Goal: Task Accomplishment & Management: Use online tool/utility

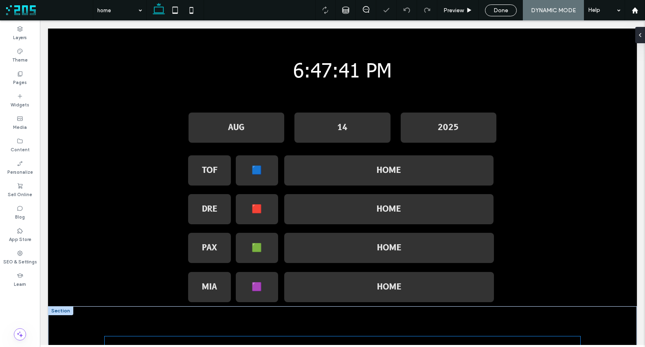
scroll to position [95, 0]
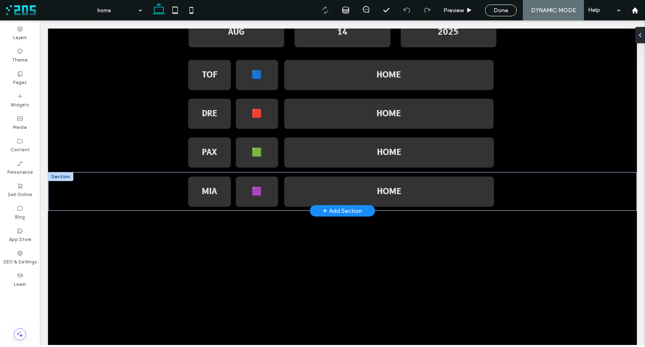
click at [341, 211] on div "+ Add Section" at bounding box center [342, 210] width 39 height 9
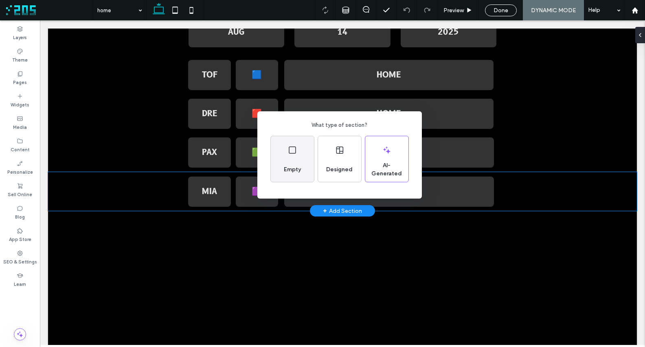
click at [299, 168] on span "Empty" at bounding box center [293, 169] width 24 height 8
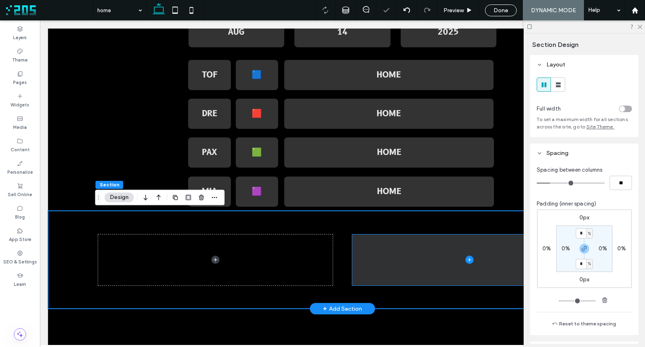
click at [400, 271] on span at bounding box center [469, 259] width 235 height 51
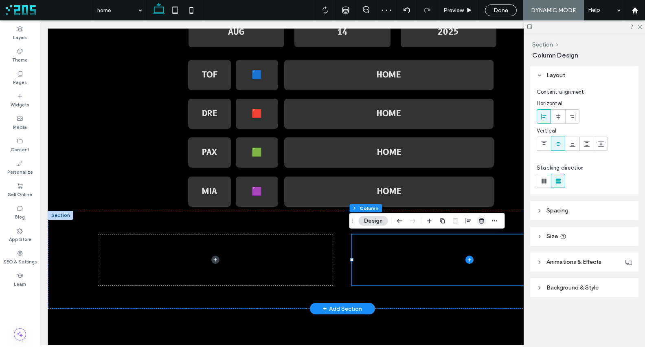
drag, startPoint x: 481, startPoint y: 218, endPoint x: 438, endPoint y: 198, distance: 47.6
click at [481, 218] on use "button" at bounding box center [481, 220] width 5 height 5
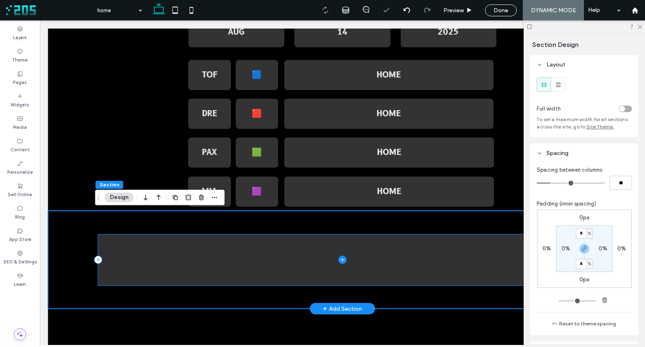
click at [341, 259] on icon at bounding box center [343, 259] width 8 height 8
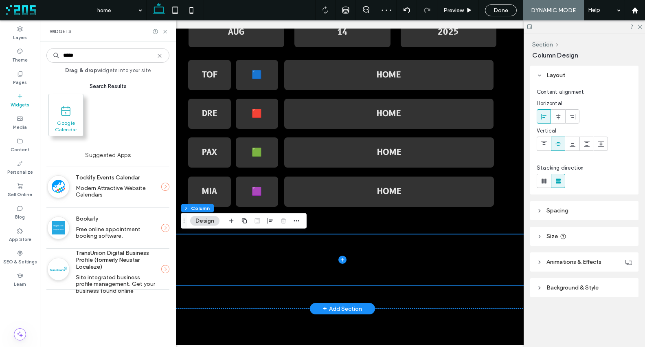
type input "*****"
click at [70, 125] on span "Google Calendar" at bounding box center [66, 125] width 34 height 11
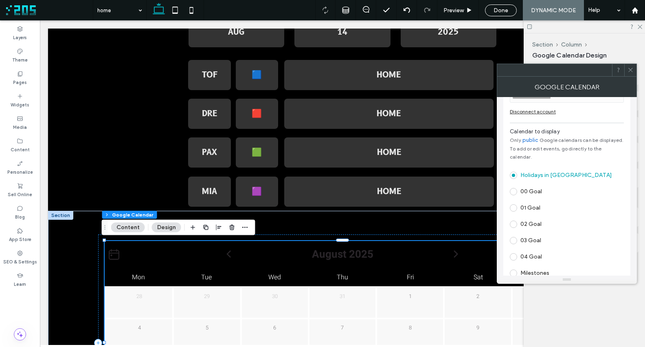
scroll to position [0, 0]
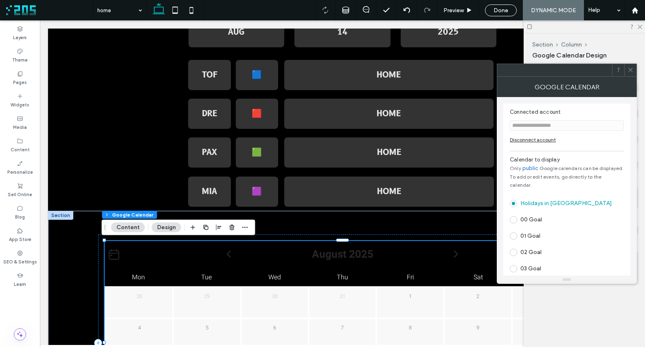
click at [540, 139] on div "Disconnect account" at bounding box center [567, 139] width 114 height 6
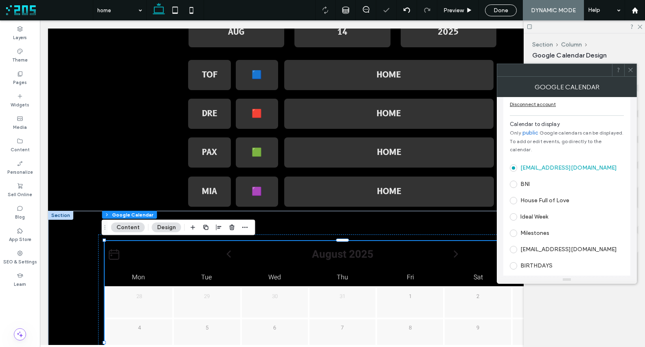
scroll to position [36, 0]
click at [514, 196] on span at bounding box center [513, 199] width 7 height 7
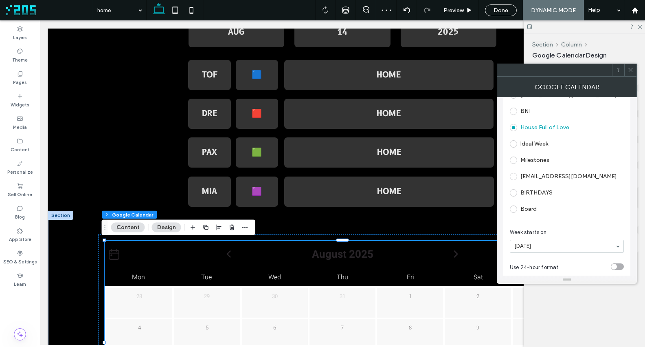
scroll to position [111, 0]
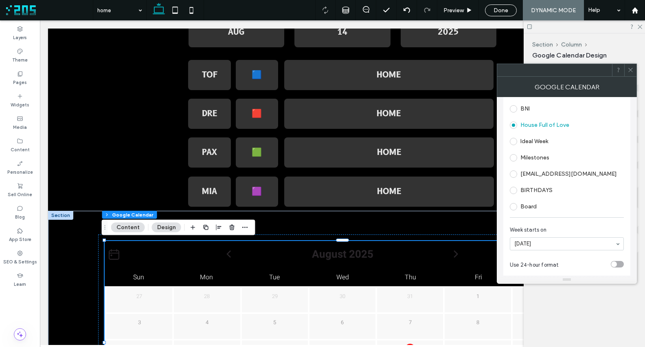
click at [631, 68] on icon at bounding box center [631, 70] width 6 height 6
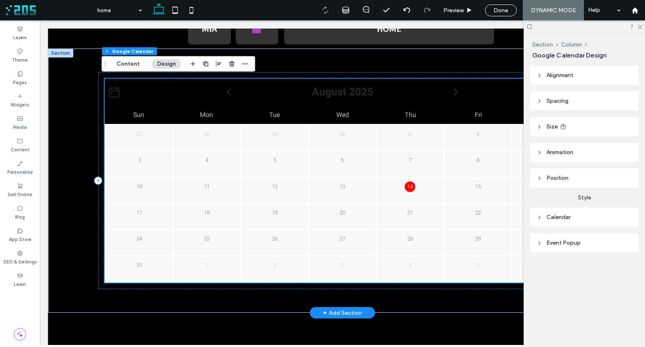
scroll to position [257, 0]
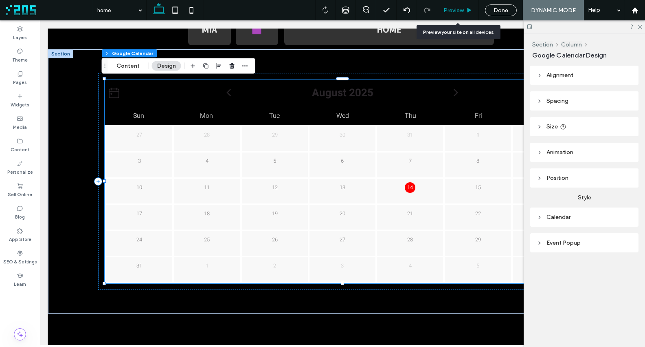
click at [464, 7] on div "Preview" at bounding box center [458, 10] width 41 height 7
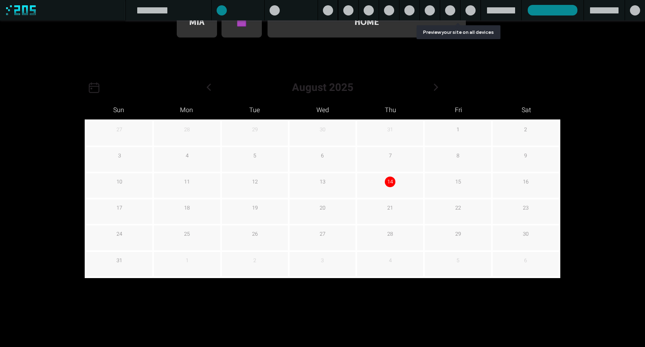
scroll to position [257, 0]
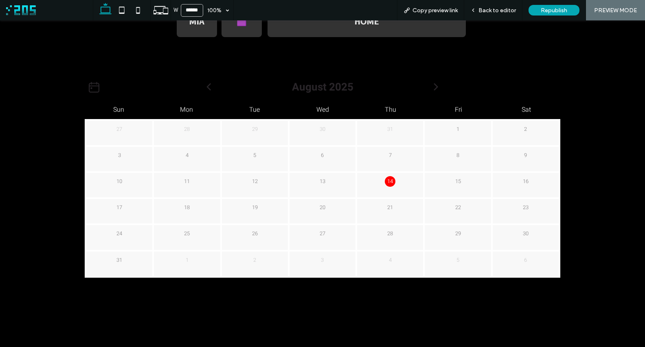
click at [453, 181] on p "15" at bounding box center [458, 181] width 11 height 11
click at [385, 179] on p "14" at bounding box center [390, 181] width 11 height 11
click at [486, 12] on span "Back to editor" at bounding box center [497, 10] width 37 height 7
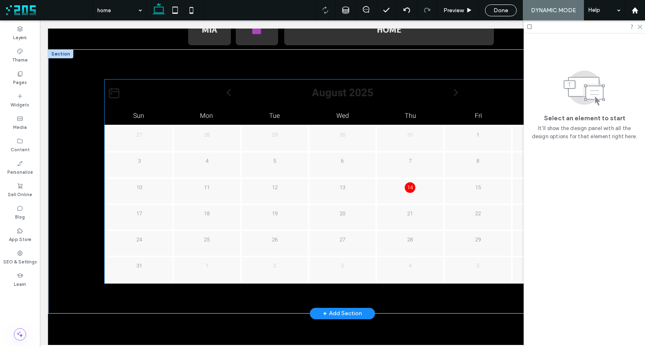
click at [423, 197] on div "14" at bounding box center [410, 191] width 68 height 26
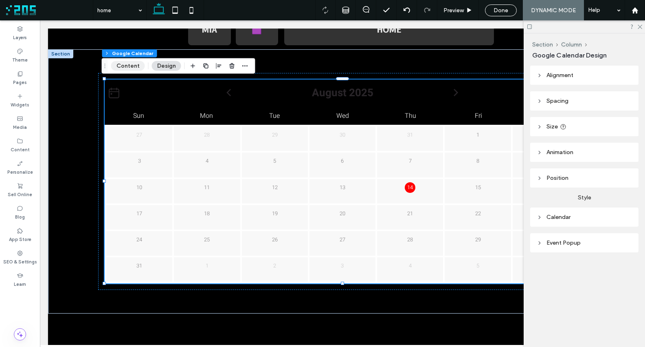
click at [120, 66] on button "Content" at bounding box center [128, 66] width 34 height 10
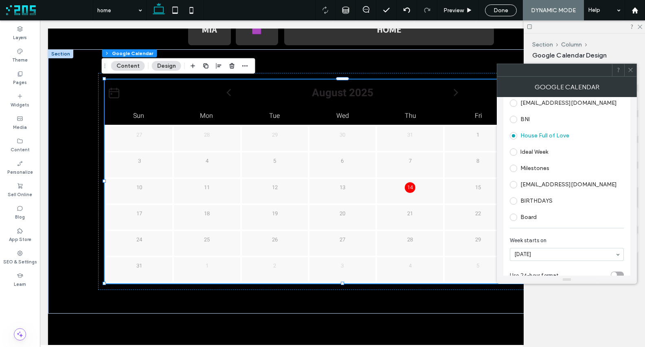
scroll to position [111, 0]
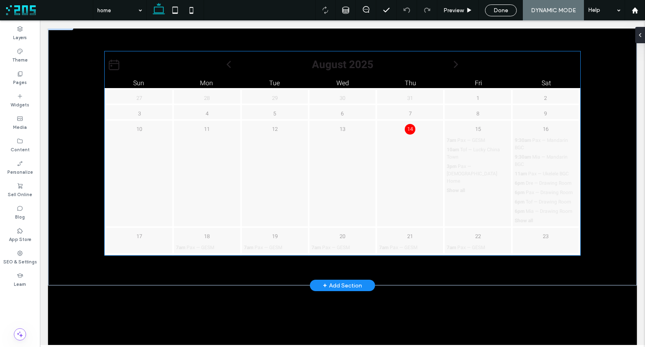
click at [360, 241] on div "20" at bounding box center [343, 235] width 66 height 14
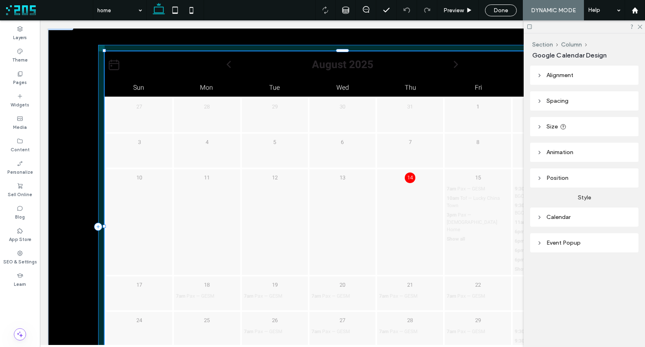
drag, startPoint x: 339, startPoint y: 255, endPoint x: 344, endPoint y: 328, distance: 73.5
click at [344, 328] on div "August 2025 Sun Mon Tue Wed Thu Fri Sat 27 28 29 30 31" at bounding box center [342, 226] width 489 height 411
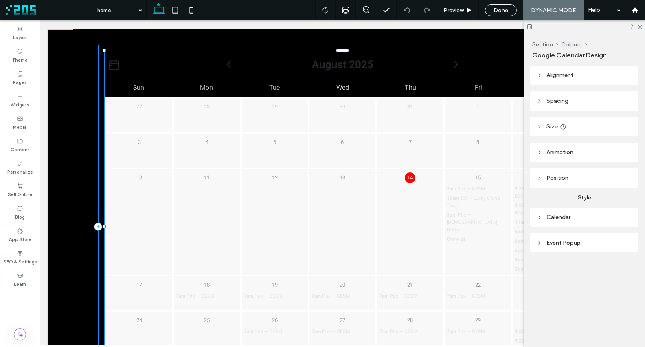
type input "***"
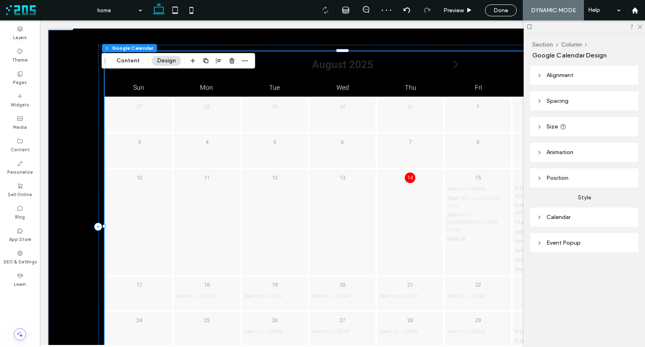
click at [582, 128] on header "Size" at bounding box center [585, 126] width 108 height 19
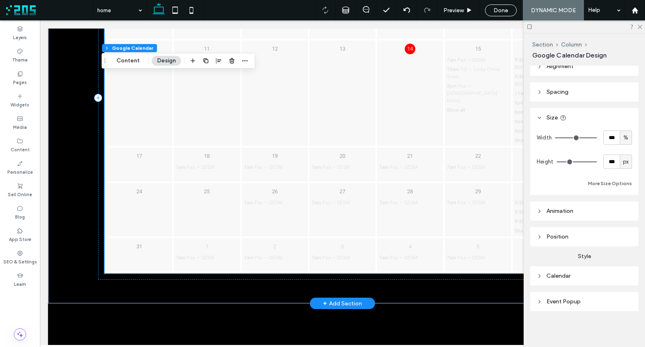
scroll to position [431, 0]
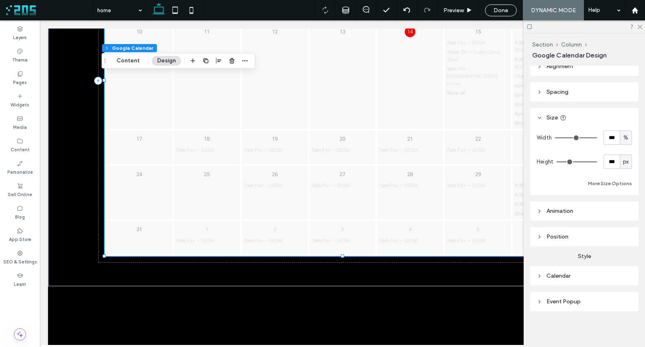
click at [624, 162] on span "px" at bounding box center [626, 162] width 6 height 8
click at [623, 189] on div "px % vh vw A" at bounding box center [621, 204] width 11 height 71
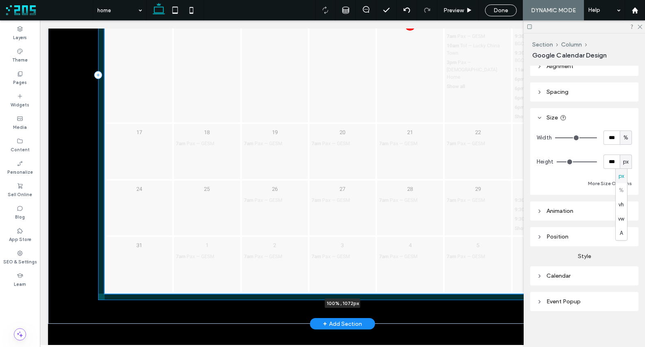
scroll to position [473, 0]
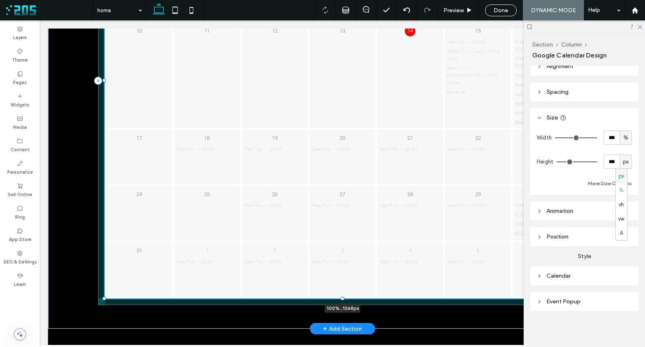
drag, startPoint x: 339, startPoint y: 255, endPoint x: 353, endPoint y: 298, distance: 44.5
type input "****"
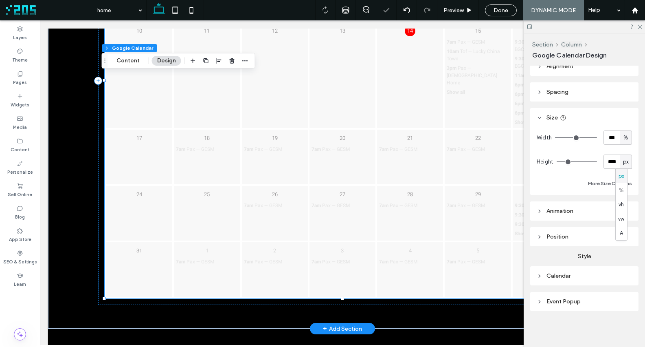
click at [571, 276] on div "Calendar" at bounding box center [584, 275] width 95 height 7
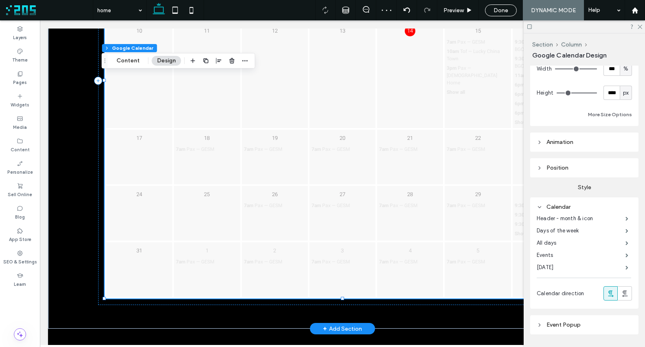
scroll to position [101, 0]
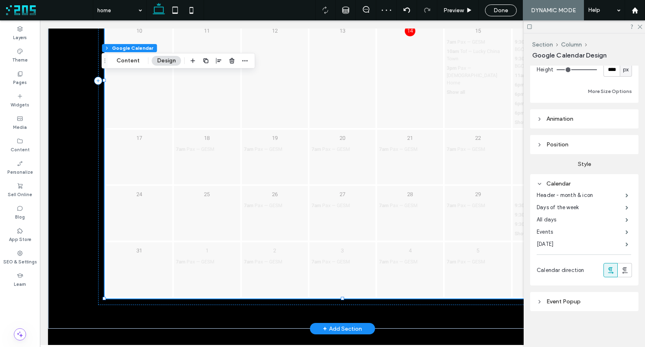
click at [573, 302] on div "Event Popup" at bounding box center [584, 301] width 95 height 7
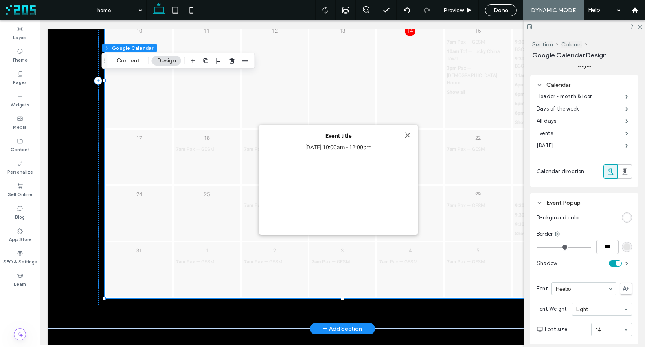
scroll to position [201, 0]
click at [638, 26] on icon at bounding box center [639, 26] width 5 height 5
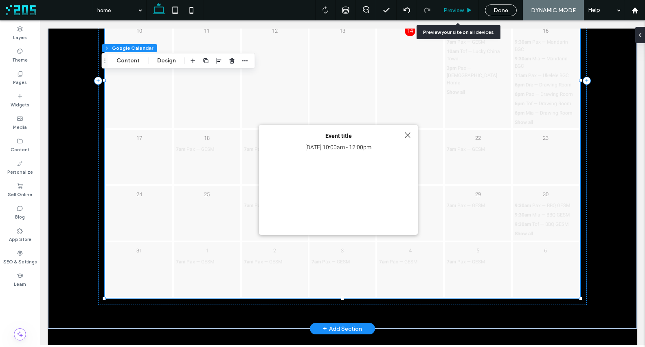
click at [453, 13] on span "Preview" at bounding box center [454, 10] width 20 height 7
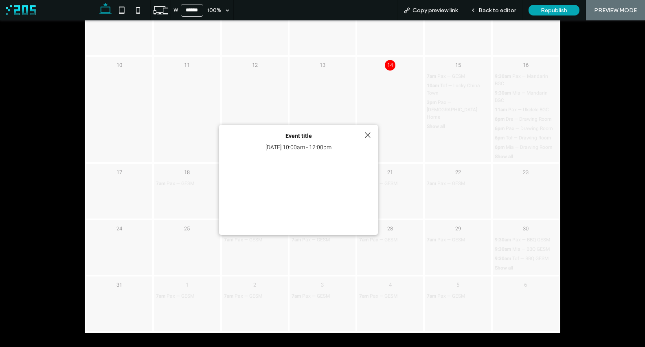
scroll to position [429, 0]
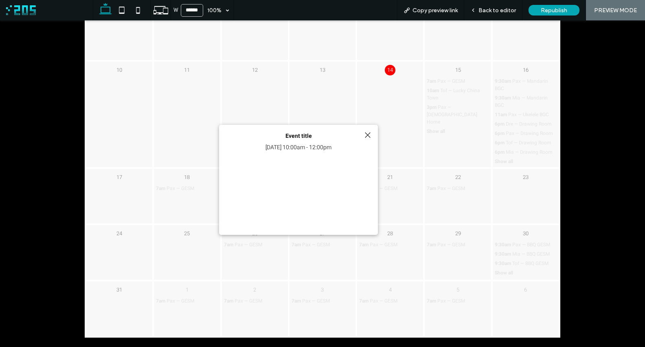
click at [367, 135] on div at bounding box center [367, 135] width 11 height 11
click at [450, 94] on p "10am Tof — Lucky China Town" at bounding box center [458, 94] width 62 height 15
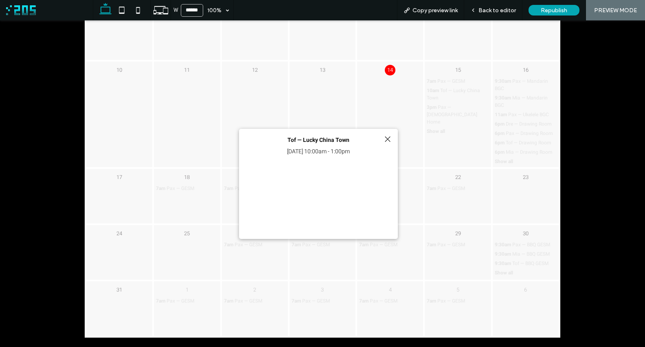
click at [387, 137] on div at bounding box center [387, 139] width 11 height 11
click at [490, 7] on span "Back to editor" at bounding box center [497, 10] width 37 height 7
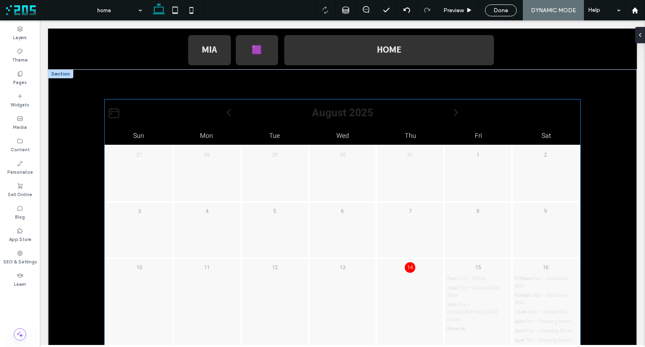
scroll to position [231, 0]
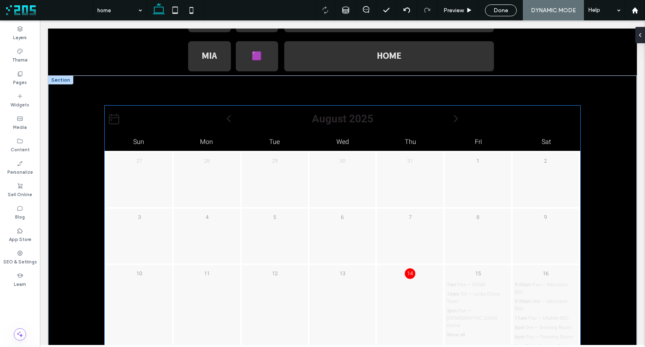
click at [392, 132] on div "Sun Mon Tue Wed Thu Fri Sat" at bounding box center [343, 141] width 476 height 18
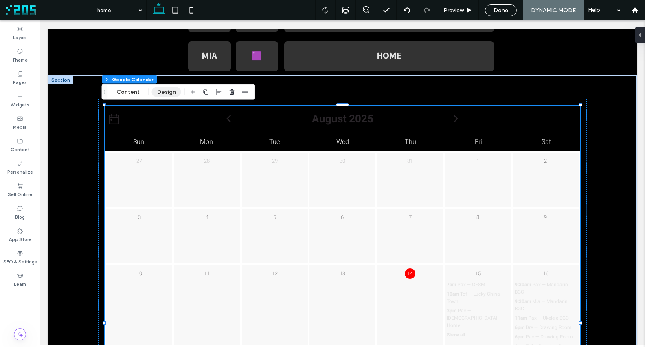
click at [158, 91] on button "Design" at bounding box center [166, 92] width 29 height 10
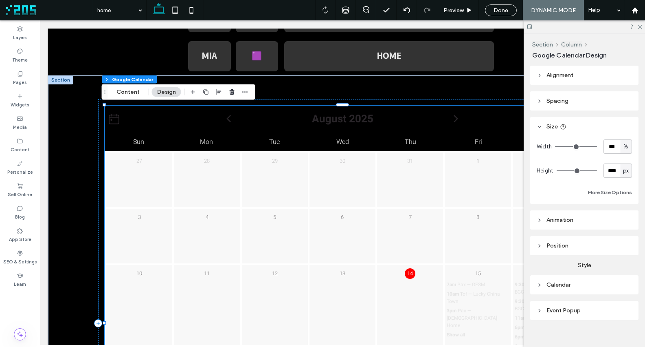
click at [584, 286] on div "Calendar" at bounding box center [584, 284] width 95 height 7
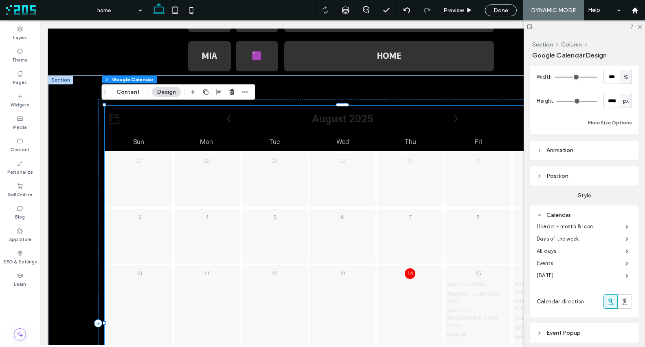
scroll to position [101, 0]
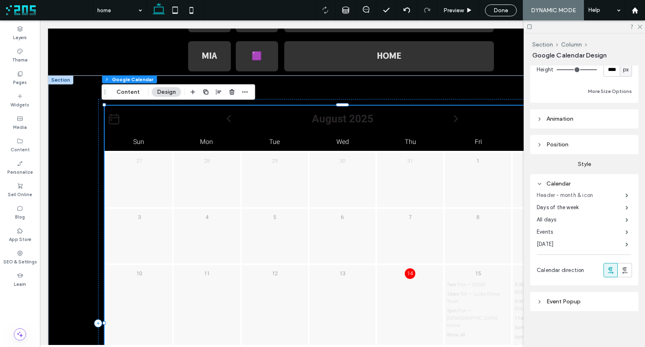
click at [592, 194] on label "Header - month & icon" at bounding box center [581, 195] width 89 height 16
click at [607, 196] on label "Header - month & icon" at bounding box center [581, 195] width 89 height 16
click at [576, 194] on label "Header - month & icon" at bounding box center [581, 195] width 89 height 16
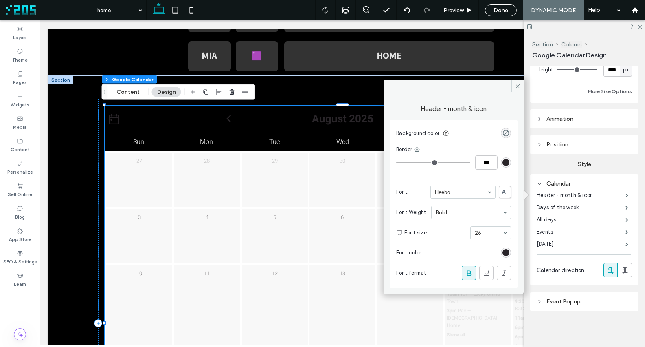
click at [506, 162] on div "rgb(41, 37, 41)" at bounding box center [506, 162] width 7 height 7
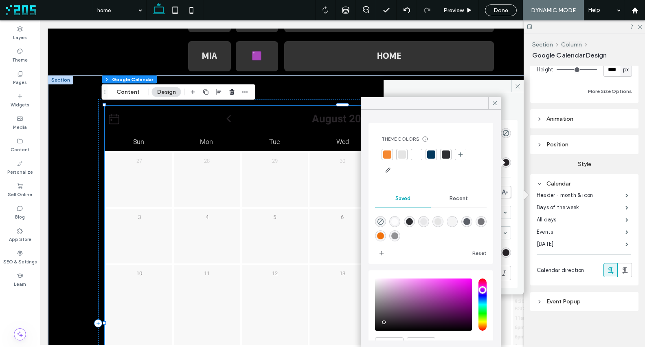
click at [416, 154] on div at bounding box center [417, 154] width 8 height 8
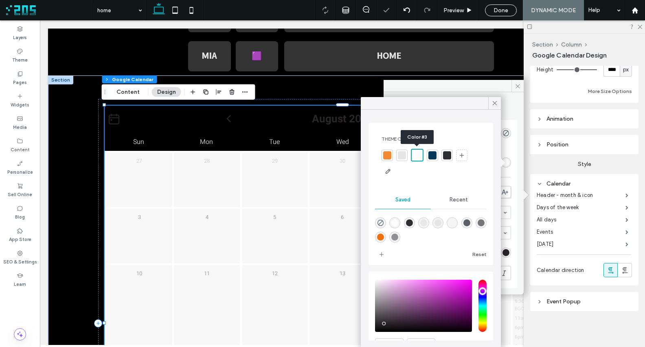
type input "*"
type input "***"
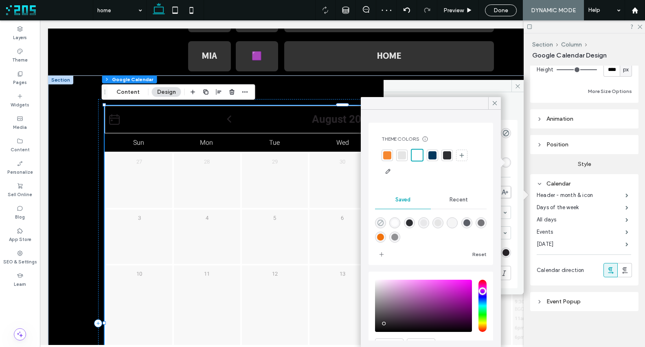
click at [382, 220] on use "rgba(0,0,0,0)" at bounding box center [381, 223] width 6 height 6
type input "*******"
type input "*"
type input "**"
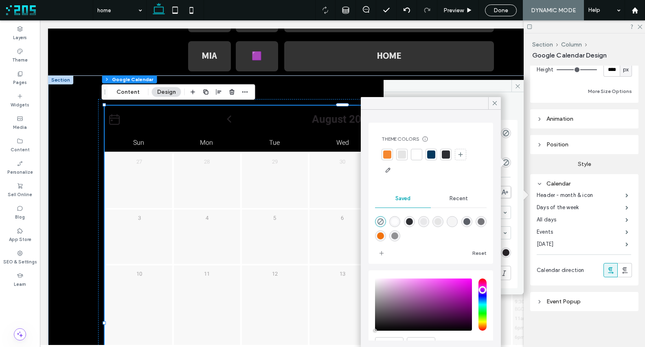
drag, startPoint x: 495, startPoint y: 101, endPoint x: 513, endPoint y: 191, distance: 91.5
click at [495, 101] on icon at bounding box center [494, 102] width 7 height 7
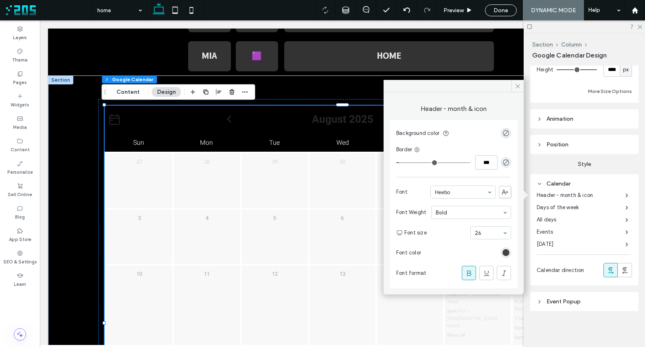
click at [506, 253] on div "rgb(41, 37, 41)" at bounding box center [506, 252] width 7 height 7
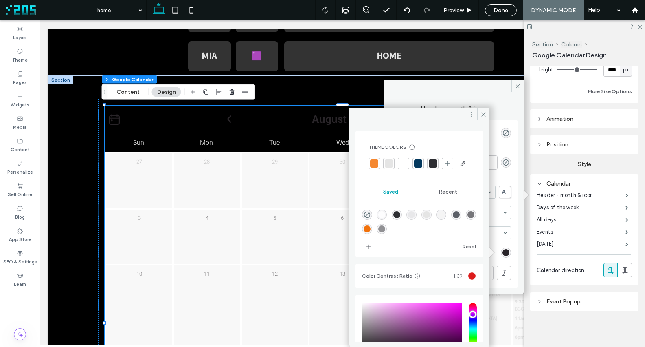
click at [400, 163] on div at bounding box center [404, 163] width 8 height 8
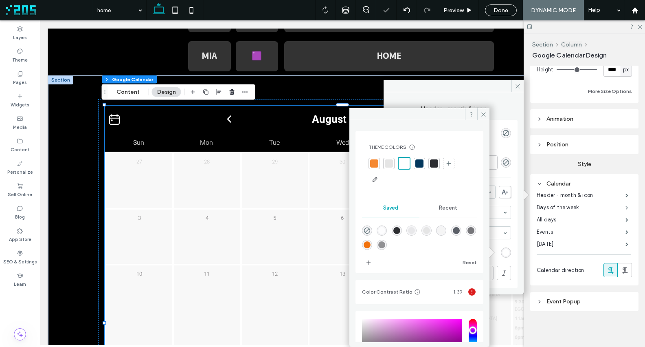
click at [626, 207] on span at bounding box center [627, 207] width 3 height 4
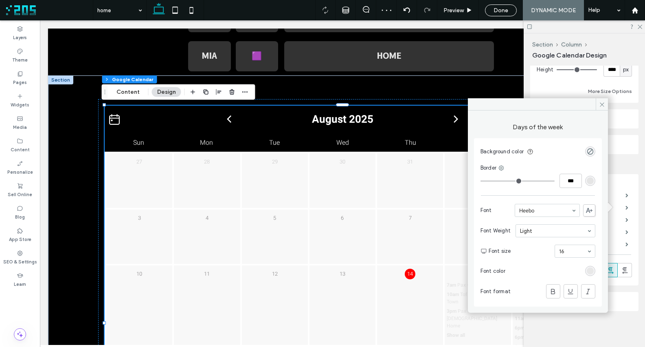
click at [590, 273] on div "rgb(229, 229, 229)" at bounding box center [590, 270] width 7 height 7
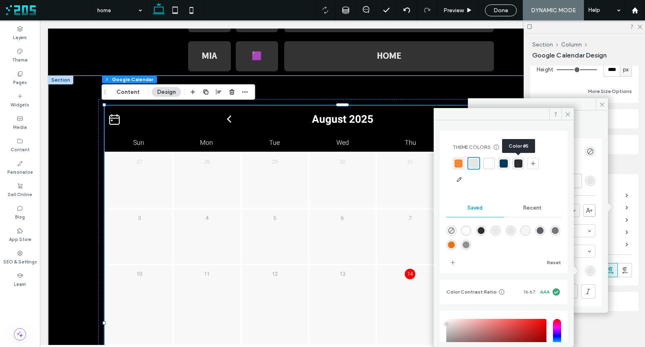
click at [518, 164] on div at bounding box center [519, 163] width 8 height 8
click at [518, 164] on div at bounding box center [517, 162] width 9 height 9
click at [488, 163] on div at bounding box center [488, 163] width 8 height 8
click at [567, 113] on use at bounding box center [568, 114] width 4 height 4
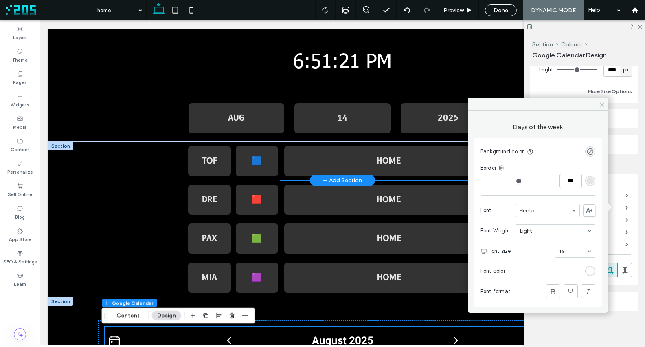
scroll to position [13, 0]
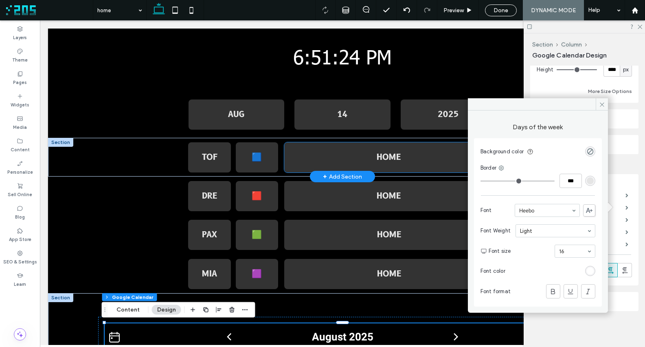
click at [390, 156] on div "HOME" at bounding box center [389, 157] width 200 height 11
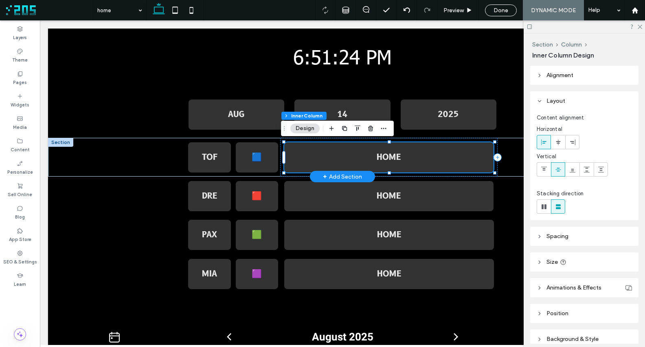
click at [390, 156] on div "HOME" at bounding box center [389, 157] width 200 height 11
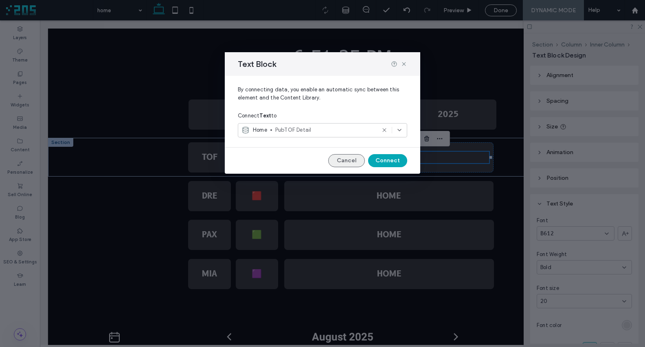
click at [341, 158] on button "Cancel" at bounding box center [346, 160] width 37 height 13
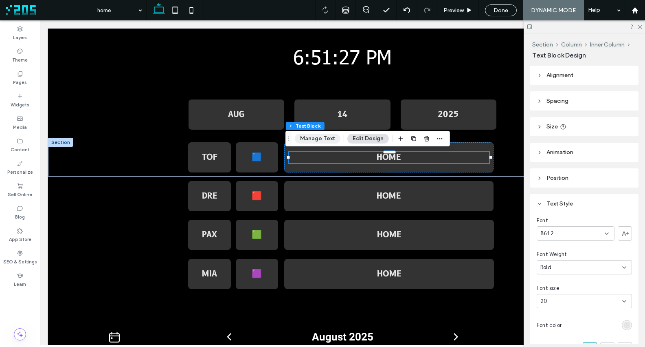
click at [321, 136] on button "Manage Text" at bounding box center [318, 139] width 46 height 10
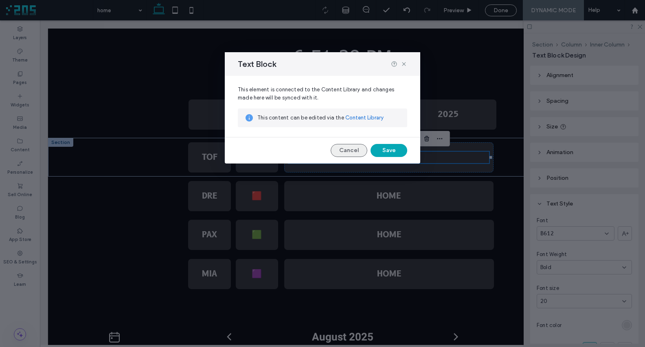
drag, startPoint x: 343, startPoint y: 148, endPoint x: 477, endPoint y: 161, distance: 134.6
click at [343, 148] on button "Cancel" at bounding box center [349, 150] width 37 height 13
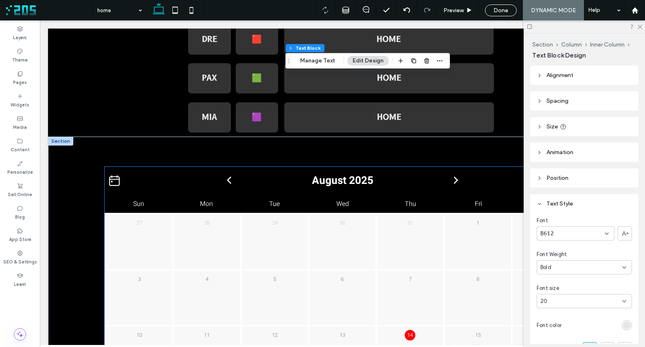
scroll to position [170, 0]
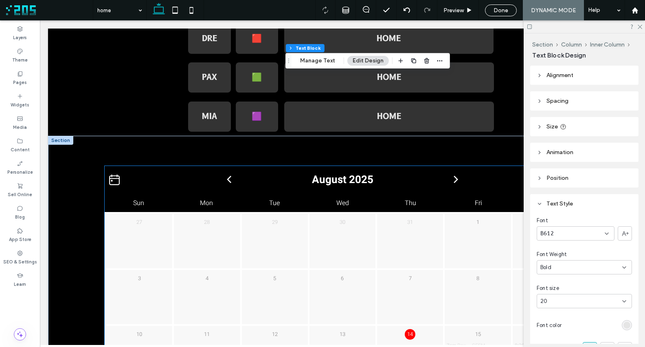
click at [351, 184] on span "2025" at bounding box center [361, 179] width 24 height 15
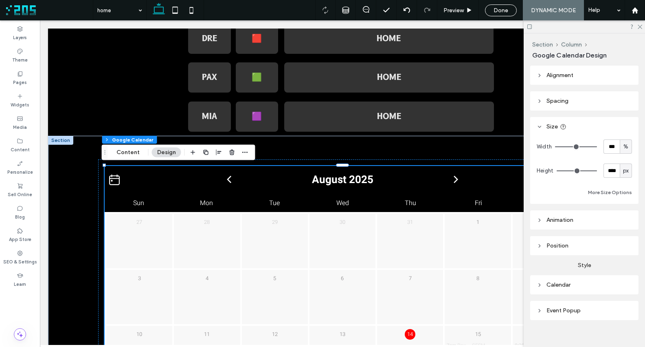
scroll to position [9, 0]
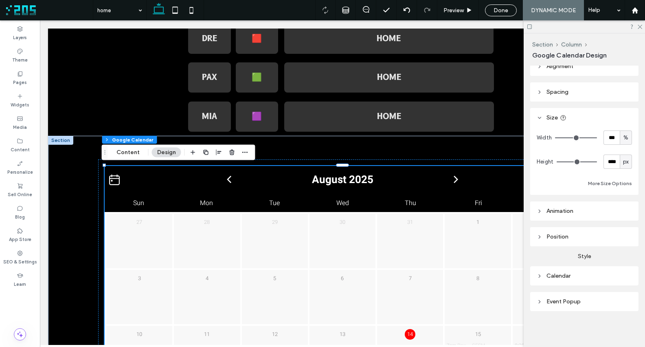
click at [580, 278] on div "Calendar" at bounding box center [584, 275] width 95 height 7
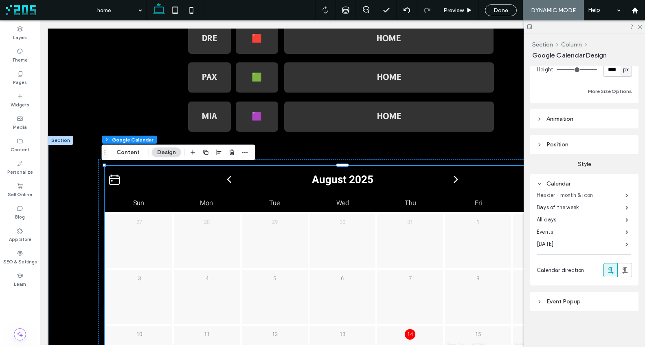
click at [572, 198] on label "Header - month & icon" at bounding box center [581, 195] width 89 height 16
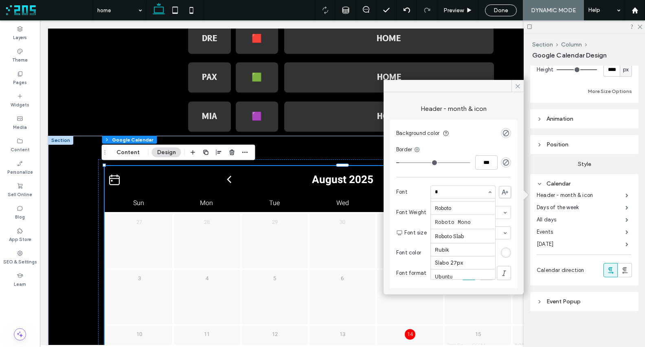
scroll to position [215, 0]
type input "**"
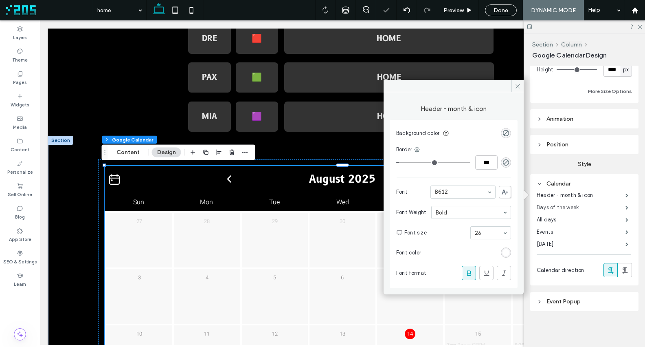
click at [575, 205] on label "Days of the week" at bounding box center [581, 207] width 89 height 16
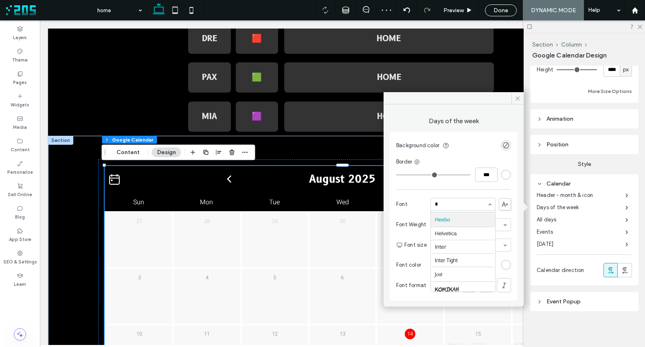
scroll to position [215, 0]
type input "**"
click at [626, 221] on span at bounding box center [627, 220] width 3 height 4
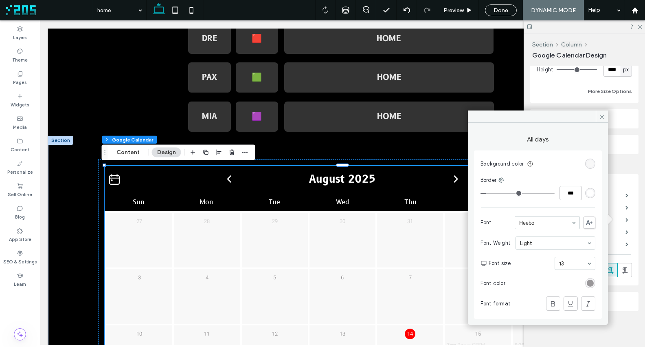
click at [592, 285] on div "rgb(138, 136, 138)" at bounding box center [590, 283] width 7 height 7
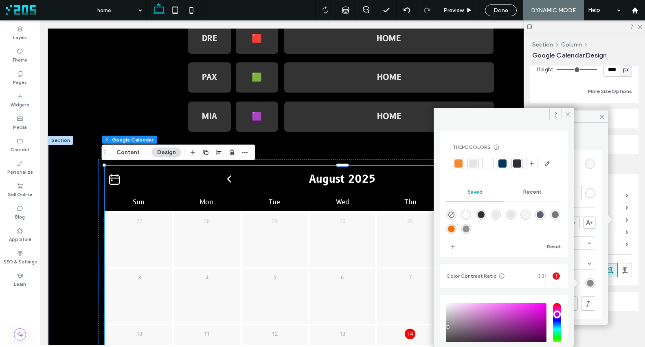
click at [531, 195] on span "Recent" at bounding box center [533, 192] width 18 height 7
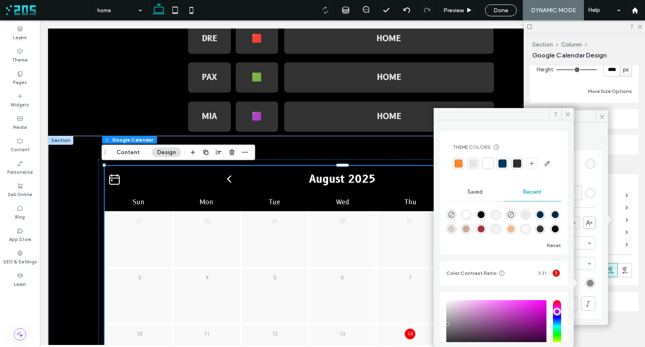
click at [469, 195] on span "Saved" at bounding box center [475, 192] width 15 height 7
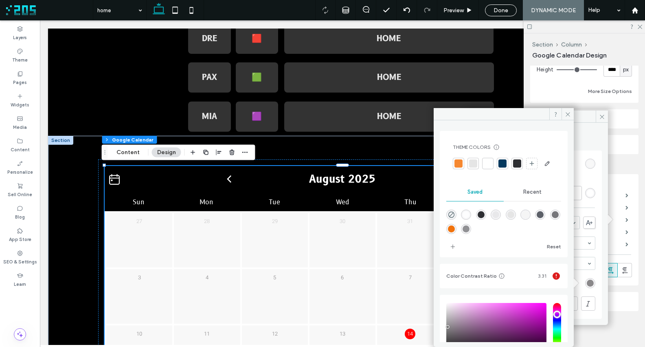
drag, startPoint x: 566, startPoint y: 110, endPoint x: 568, endPoint y: 125, distance: 14.5
click at [566, 111] on icon at bounding box center [568, 114] width 6 height 6
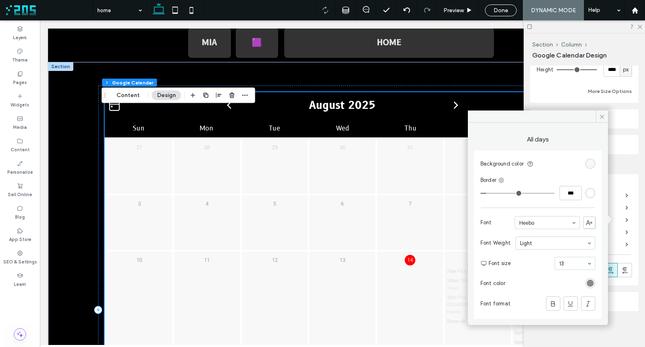
scroll to position [255, 0]
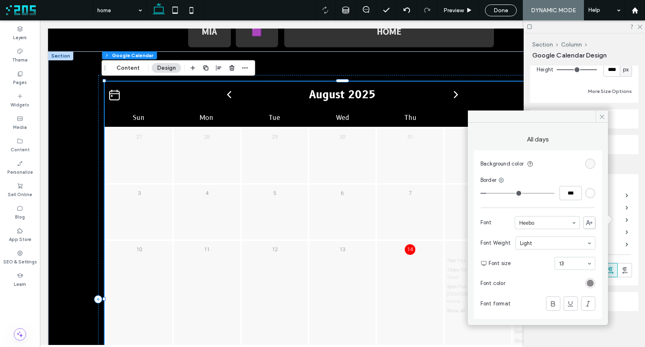
click at [600, 117] on icon at bounding box center [602, 117] width 6 height 6
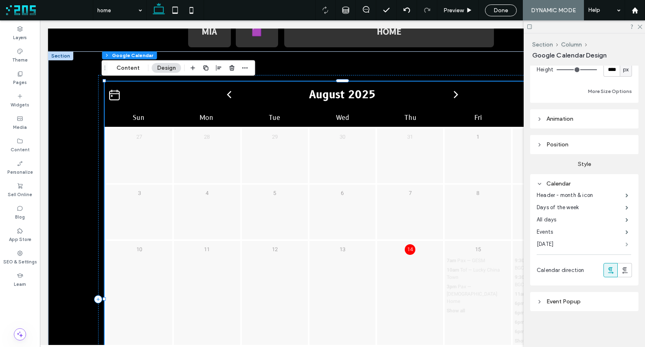
click at [626, 242] on span at bounding box center [627, 244] width 3 height 4
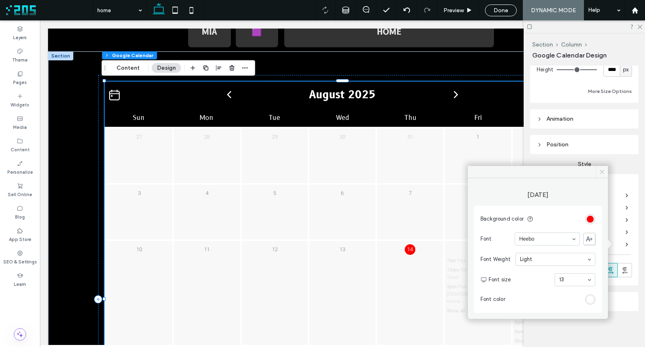
click at [601, 170] on use at bounding box center [602, 172] width 4 height 4
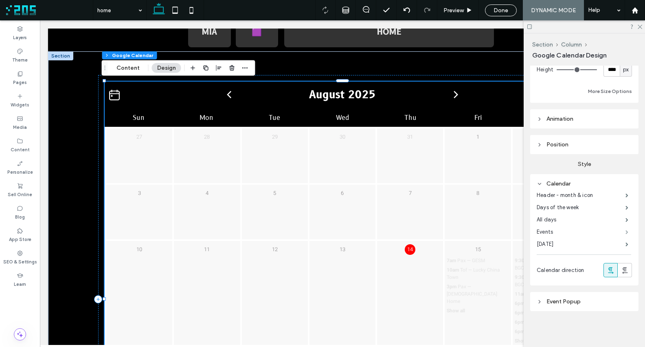
click at [626, 232] on span at bounding box center [627, 232] width 3 height 4
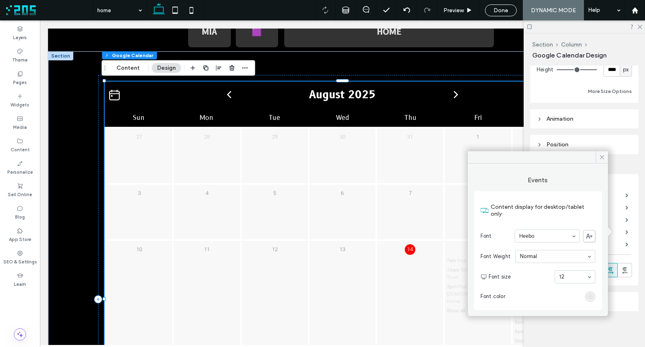
click at [593, 293] on div "rgb(229, 229, 229)" at bounding box center [590, 296] width 7 height 7
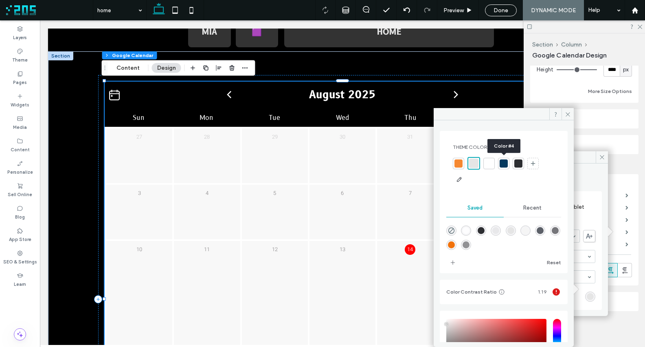
click at [504, 163] on div at bounding box center [504, 163] width 8 height 8
click at [567, 113] on use at bounding box center [568, 114] width 4 height 4
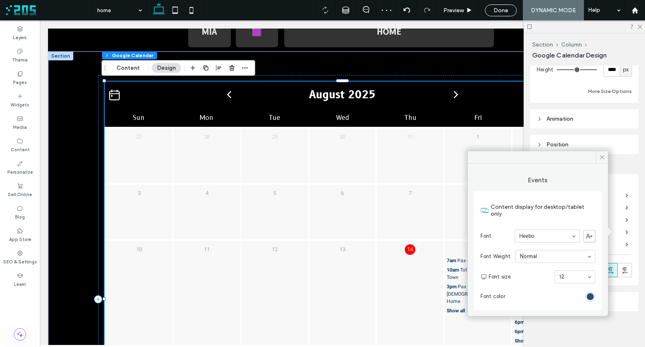
click at [591, 293] on div "rgba(3, 56, 93, 1)" at bounding box center [590, 296] width 7 height 7
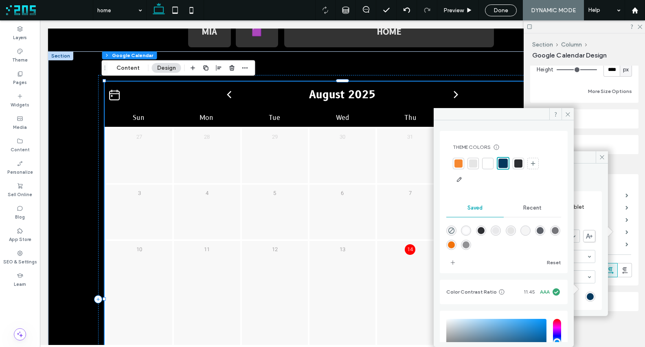
click at [519, 162] on div at bounding box center [519, 163] width 8 height 8
drag, startPoint x: 564, startPoint y: 111, endPoint x: 596, endPoint y: 161, distance: 59.1
click at [564, 111] on span at bounding box center [568, 114] width 12 height 12
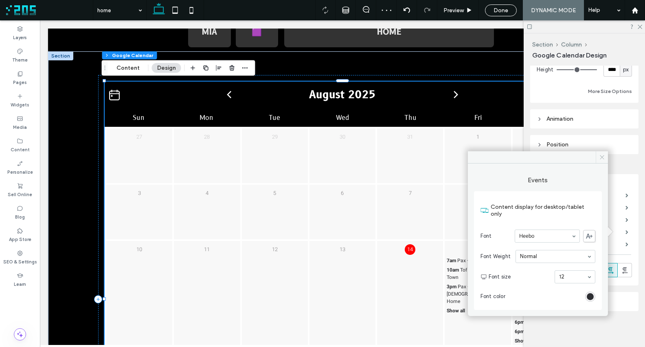
click at [602, 156] on icon at bounding box center [602, 157] width 6 height 6
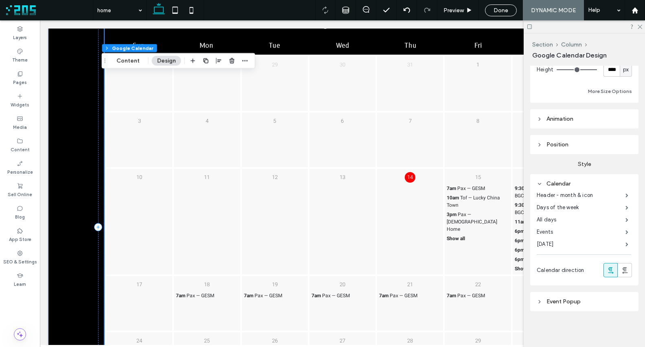
scroll to position [327, 0]
click at [639, 26] on use at bounding box center [640, 27] width 4 height 4
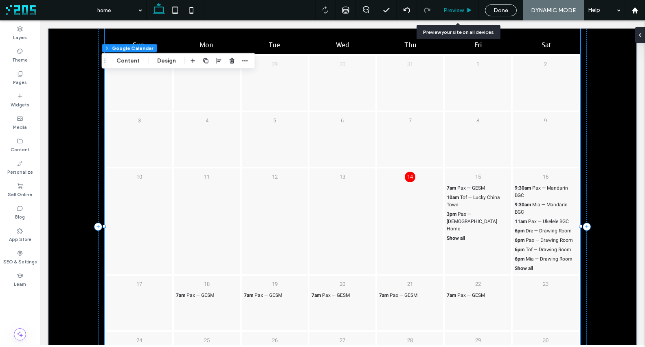
click at [467, 11] on icon at bounding box center [470, 10] width 6 height 6
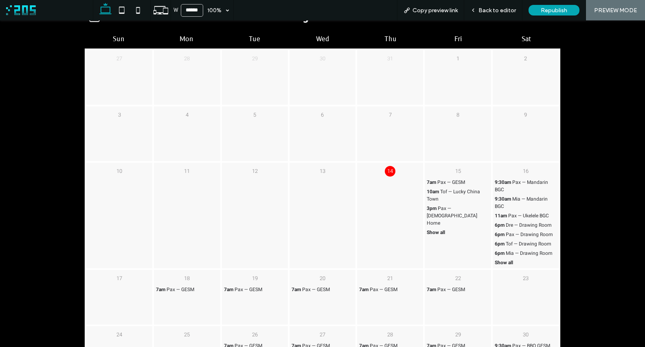
scroll to position [329, 0]
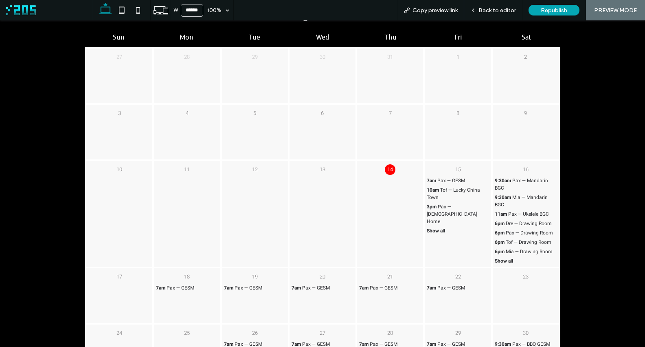
click at [437, 227] on span "Show all" at bounding box center [436, 230] width 18 height 7
click at [446, 227] on p "Show all" at bounding box center [458, 230] width 62 height 7
click at [387, 139] on div at bounding box center [387, 139] width 11 height 11
click at [438, 227] on span "Show all" at bounding box center [436, 230] width 18 height 7
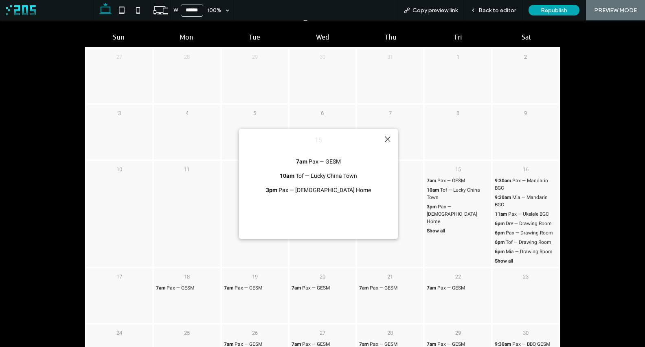
click at [506, 261] on span "Show all" at bounding box center [504, 260] width 18 height 7
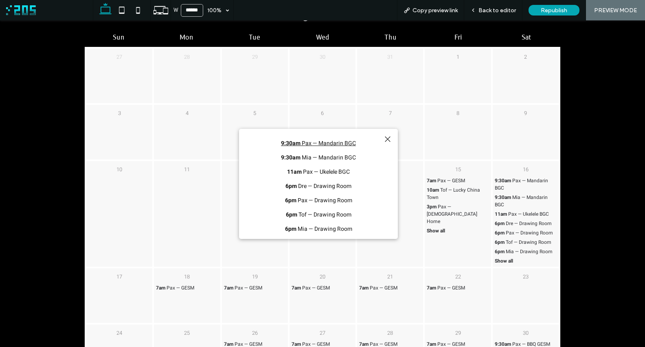
scroll to position [0, 0]
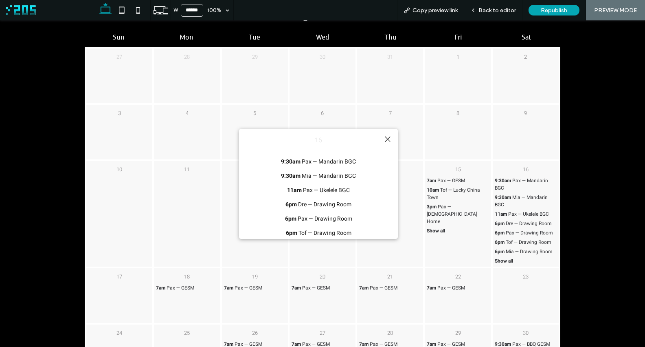
click at [390, 137] on div at bounding box center [387, 139] width 11 height 11
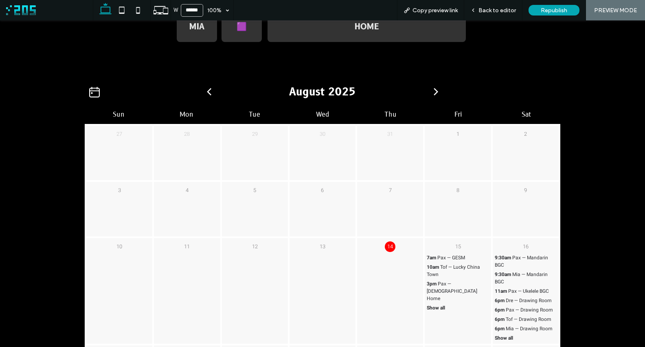
scroll to position [174, 0]
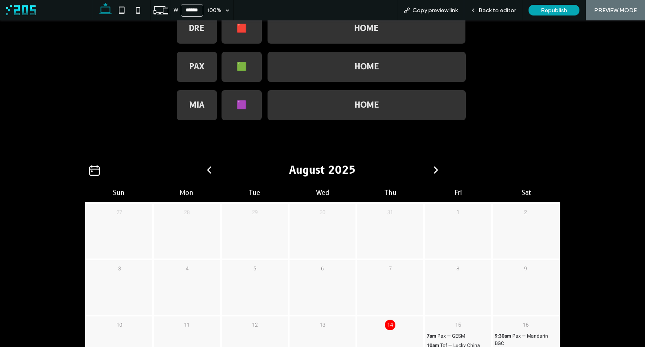
click at [434, 166] on icon at bounding box center [436, 169] width 11 height 7
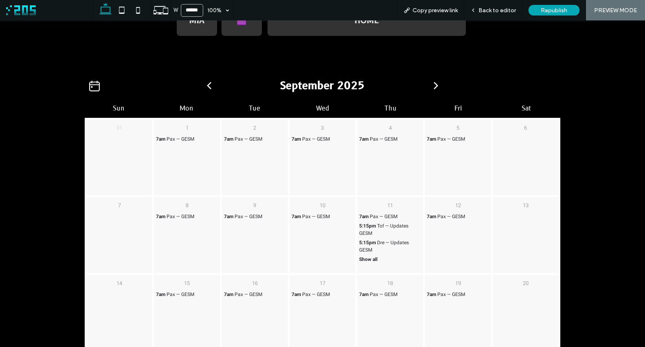
scroll to position [245, 0]
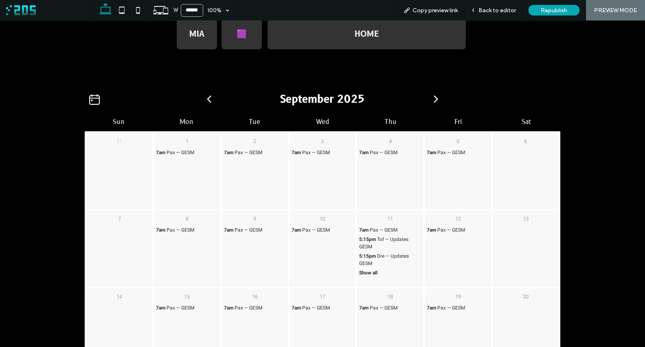
click at [434, 95] on icon at bounding box center [436, 98] width 4 height 7
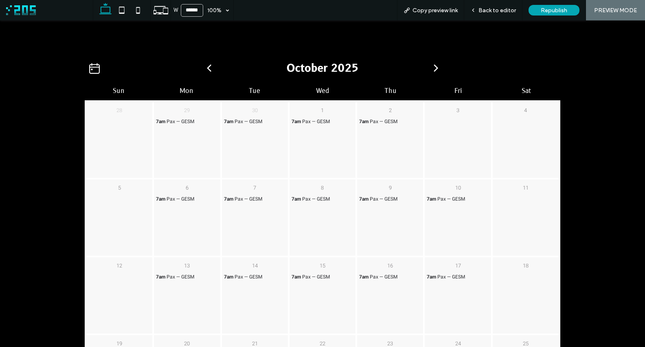
scroll to position [231, 0]
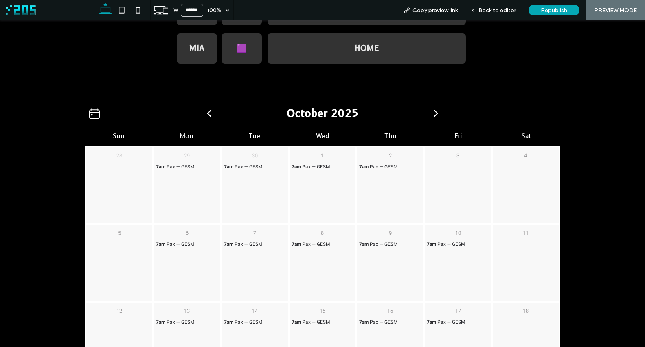
click at [207, 112] on icon at bounding box center [209, 113] width 11 height 7
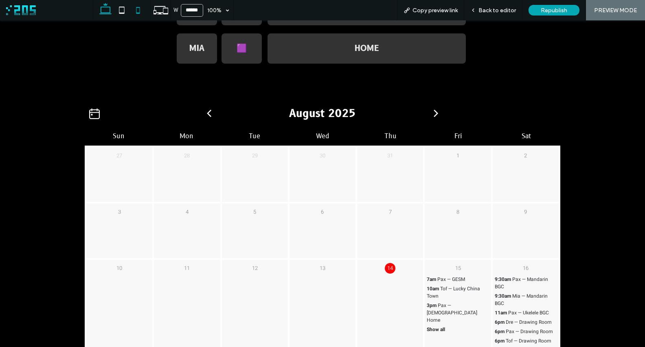
click at [137, 11] on icon at bounding box center [138, 10] width 16 height 16
type input "*****"
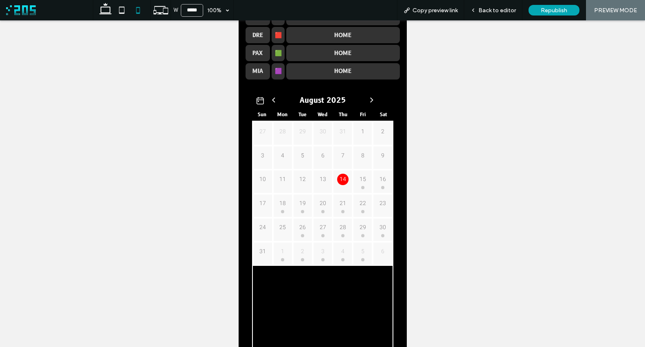
scroll to position [68, 0]
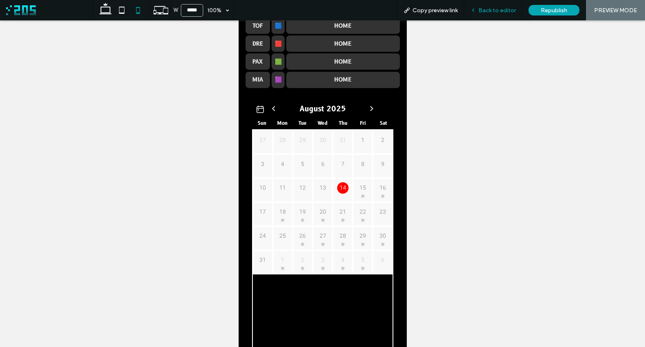
click at [488, 7] on span "Back to editor" at bounding box center [497, 10] width 37 height 7
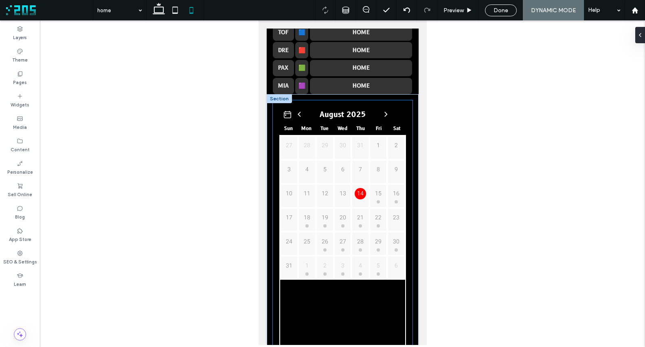
click at [275, 156] on div "August 2025 Sun Mon Tue Wed Thu Fri Sat 27 28 29 30 31" at bounding box center [343, 324] width 140 height 448
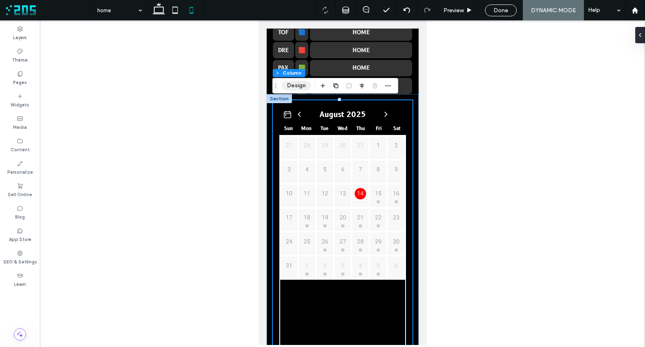
click at [297, 85] on button "Design" at bounding box center [296, 86] width 29 height 10
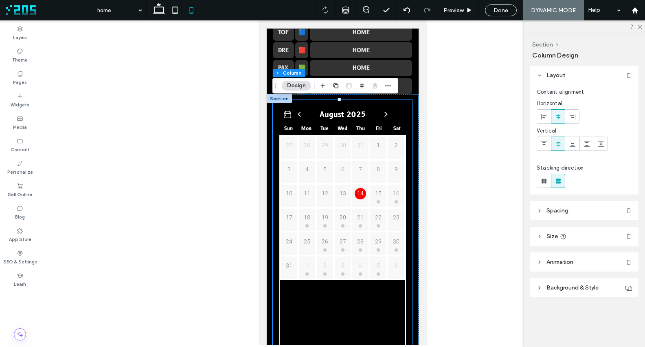
click at [555, 211] on span "Spacing" at bounding box center [558, 210] width 22 height 7
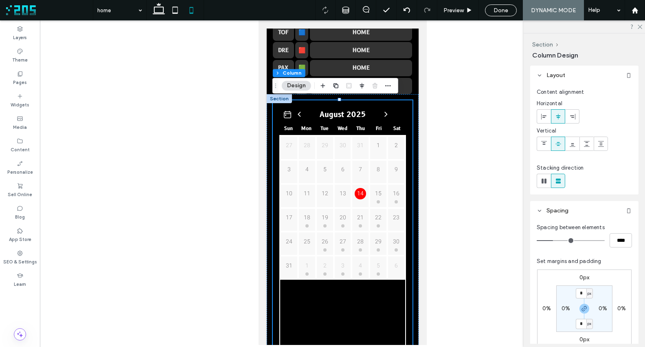
click at [319, 101] on div "August 2025 Sun Mon Tue Wed Thu Fri Sat 27 28 29 30 31" at bounding box center [343, 324] width 140 height 448
click at [307, 71] on span "Column" at bounding box center [314, 73] width 19 height 6
click at [286, 71] on button "Section" at bounding box center [285, 73] width 25 height 8
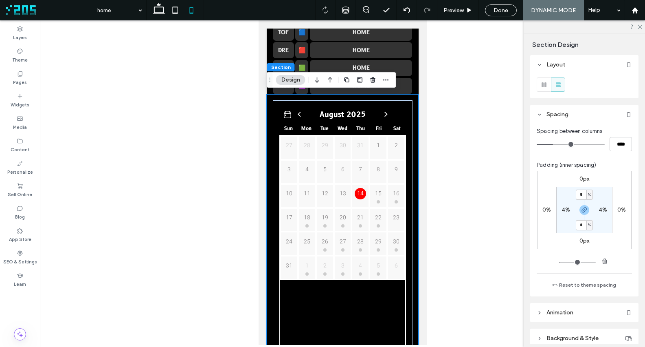
click at [566, 209] on label "4%" at bounding box center [566, 209] width 9 height 7
type input "*"
click at [599, 194] on section "4% * % 4% * %" at bounding box center [585, 210] width 56 height 46
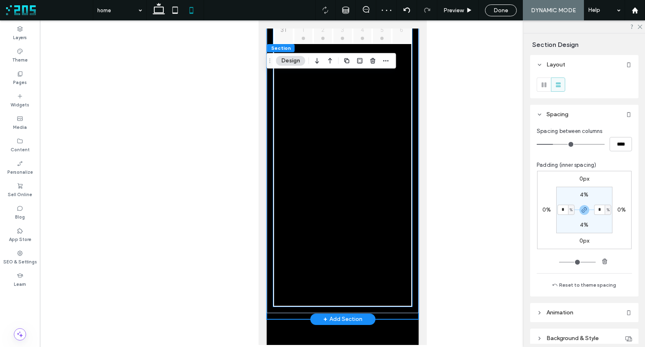
scroll to position [333, 0]
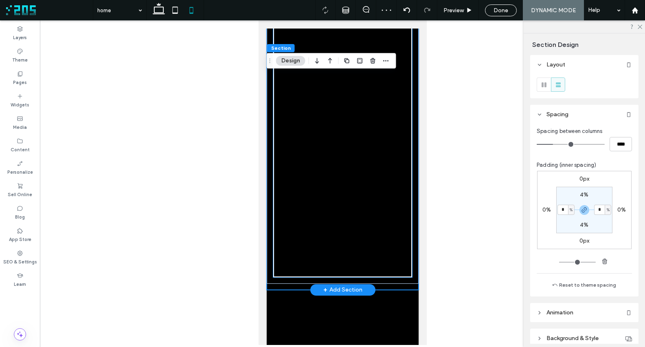
click at [354, 267] on div "27 28 29 30 31 1 2 3 4 5" at bounding box center [342, 73] width 139 height 407
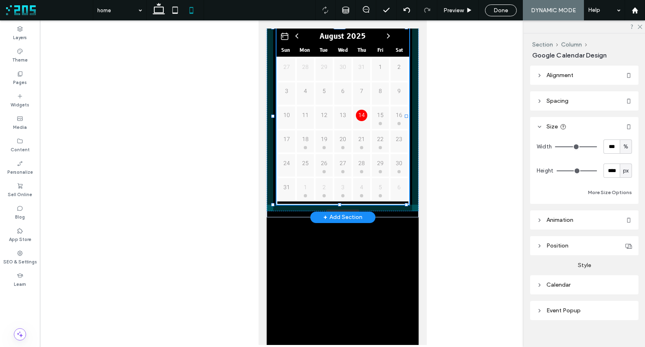
scroll to position [146, 0]
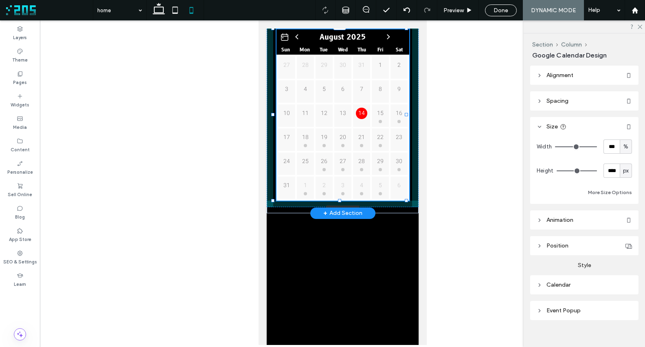
drag, startPoint x: 338, startPoint y: 275, endPoint x: 335, endPoint y: 143, distance: 132.0
click at [335, 143] on div "August 2025 Sun Mon Tue Wed Thu Fri Sat 27 28 29 30 31" at bounding box center [342, 115] width 152 height 196
type input "***"
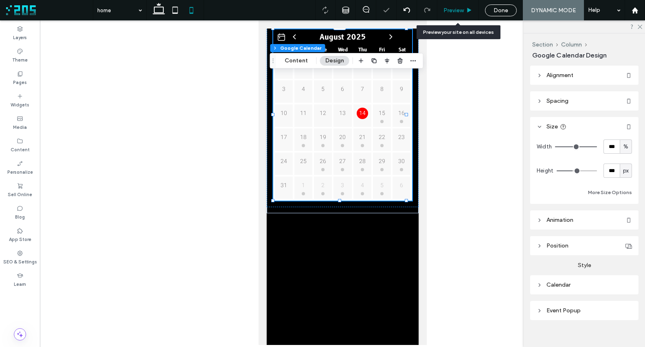
click at [460, 8] on span "Preview" at bounding box center [454, 10] width 20 height 7
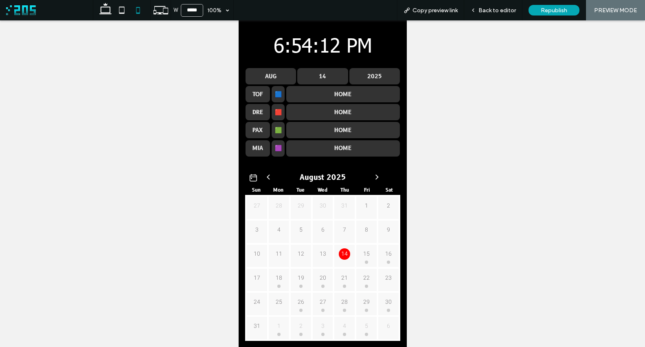
click at [364, 252] on p "15" at bounding box center [366, 253] width 11 height 11
click at [363, 259] on div "15" at bounding box center [366, 253] width 14 height 13
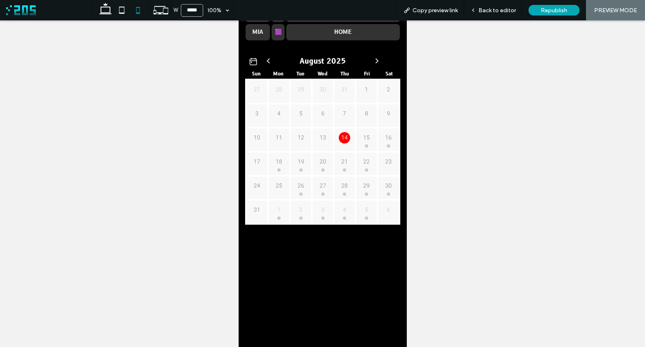
scroll to position [117, 0]
click at [365, 143] on div at bounding box center [366, 144] width 3 height 3
click at [339, 136] on p "14" at bounding box center [344, 136] width 11 height 11
click at [342, 170] on div "21 7am Pax — GESM" at bounding box center [344, 163] width 22 height 24
click at [343, 168] on div at bounding box center [344, 168] width 3 height 3
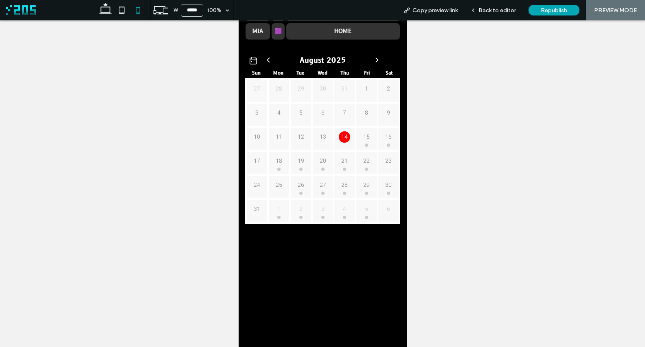
click at [343, 168] on div at bounding box center [344, 168] width 3 height 3
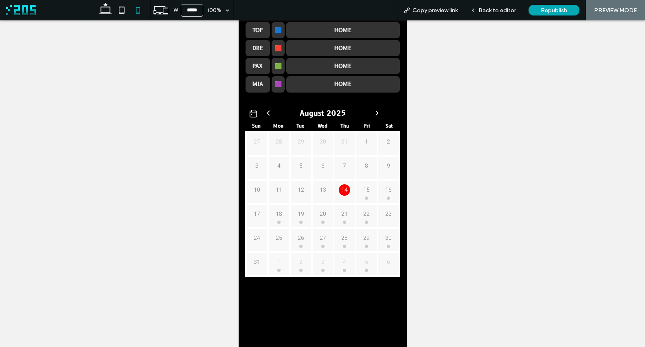
scroll to position [62, 0]
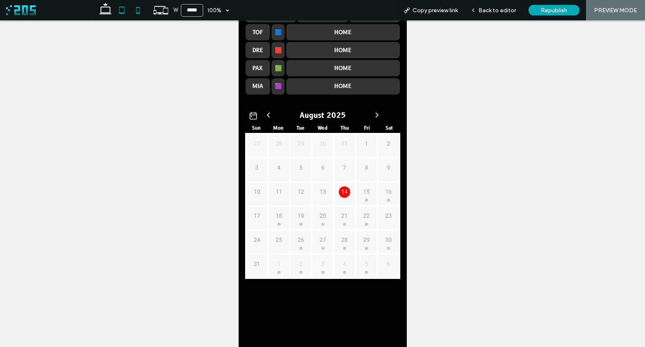
click at [122, 11] on icon at bounding box center [122, 10] width 16 height 16
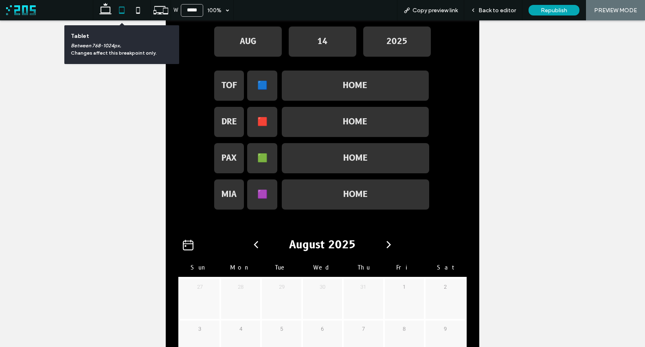
scroll to position [327, 0]
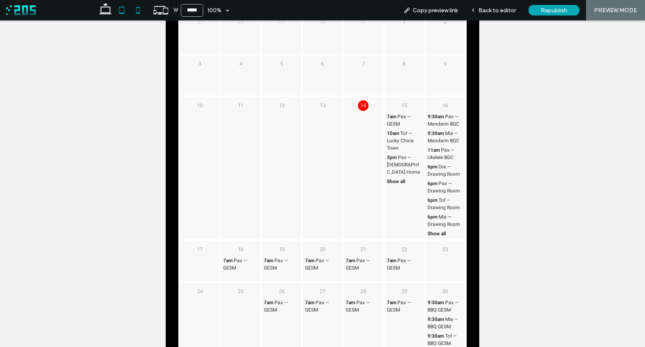
click at [133, 8] on icon at bounding box center [138, 10] width 16 height 16
type input "*****"
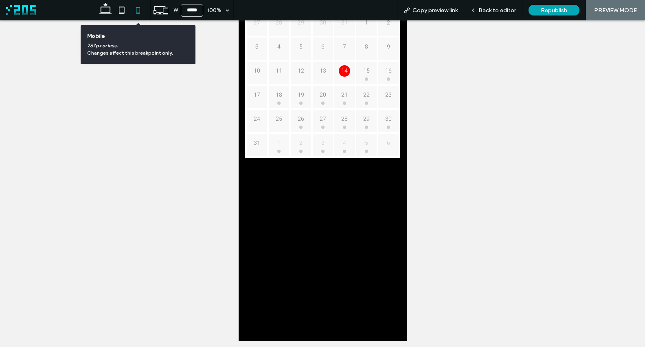
scroll to position [70, 0]
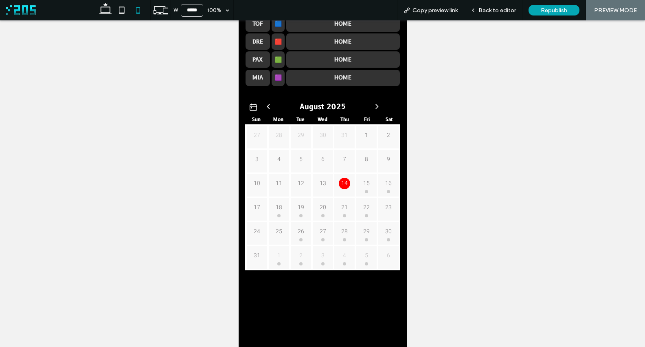
click at [359, 167] on div "8" at bounding box center [366, 161] width 22 height 24
click at [249, 103] on icon at bounding box center [252, 106] width 7 height 7
click at [492, 9] on span "Back to editor" at bounding box center [497, 10] width 37 height 7
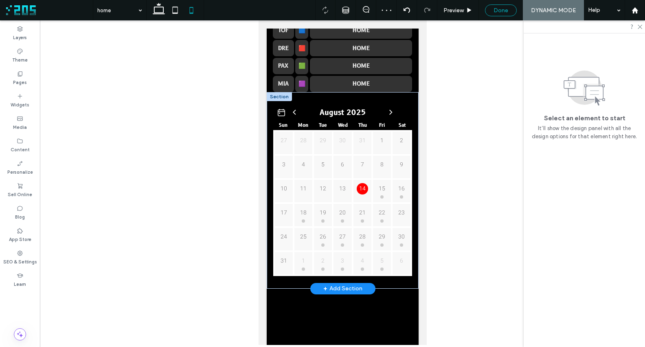
click at [501, 11] on span "Done" at bounding box center [501, 10] width 15 height 7
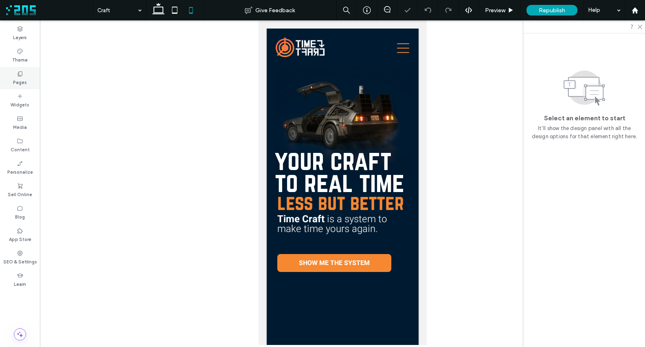
click at [24, 82] on label "Pages" at bounding box center [20, 81] width 14 height 9
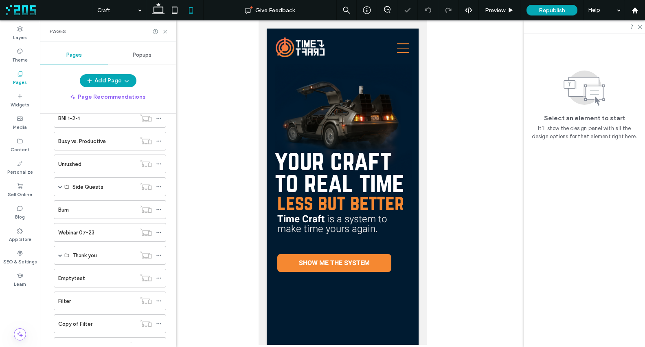
scroll to position [394, 0]
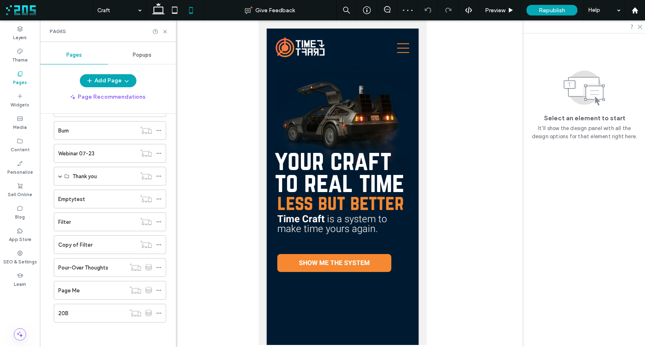
drag, startPoint x: 104, startPoint y: 317, endPoint x: 148, endPoint y: 283, distance: 55.5
click at [104, 317] on div "20B" at bounding box center [91, 313] width 67 height 9
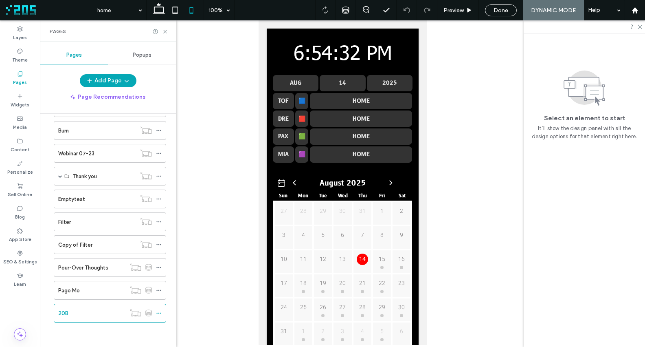
scroll to position [0, 0]
click at [165, 31] on icon at bounding box center [165, 32] width 6 height 6
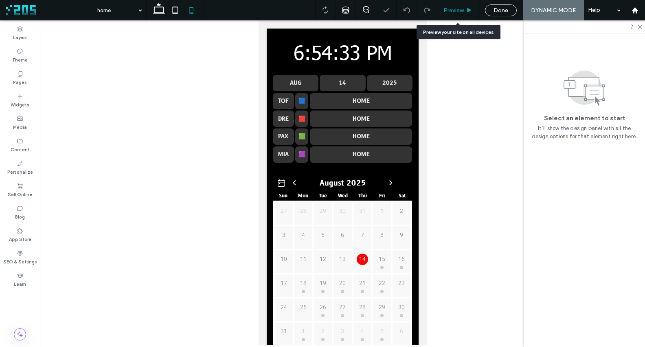
click at [461, 9] on span "Preview" at bounding box center [454, 10] width 20 height 7
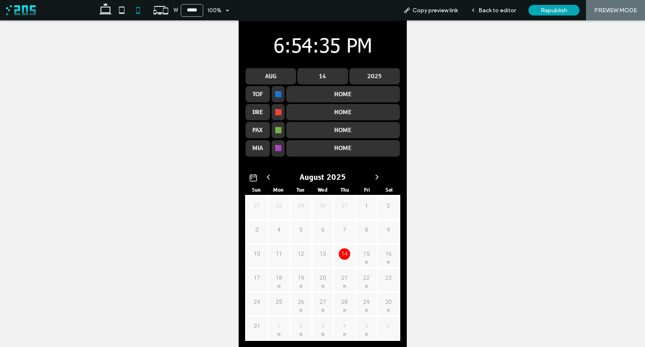
click at [365, 260] on div at bounding box center [366, 261] width 3 height 3
click at [365, 254] on p "15" at bounding box center [366, 253] width 11 height 11
click at [491, 10] on span "Back to editor" at bounding box center [497, 10] width 37 height 7
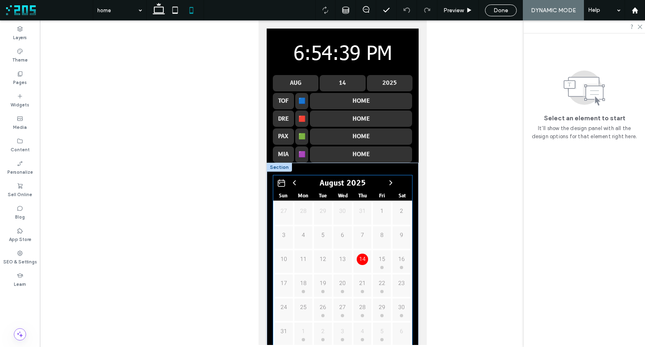
click at [385, 243] on div "8" at bounding box center [382, 237] width 20 height 24
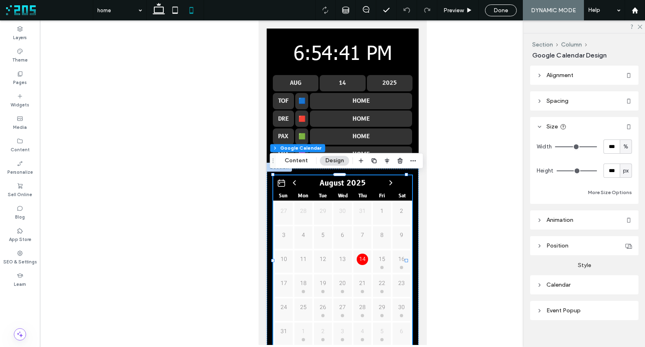
click at [583, 311] on div "Event Popup" at bounding box center [584, 310] width 95 height 7
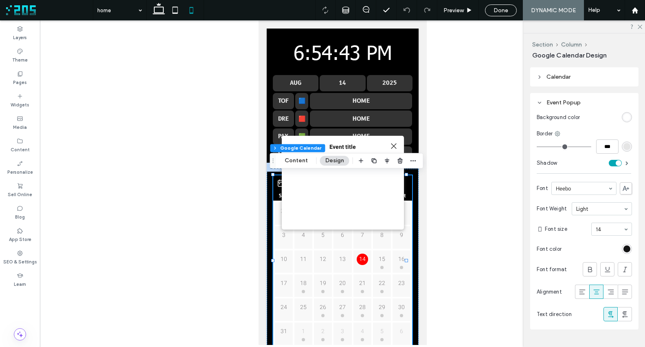
scroll to position [226, 0]
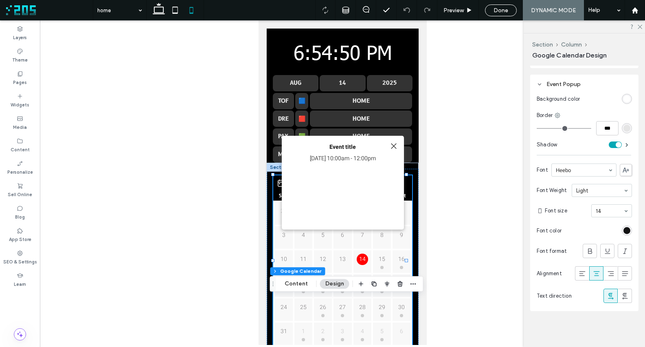
drag, startPoint x: 275, startPoint y: 161, endPoint x: 275, endPoint y: 284, distance: 123.1
click at [275, 284] on icon "Drag" at bounding box center [273, 284] width 7 height 6
click at [598, 209] on input at bounding box center [610, 211] width 28 height 6
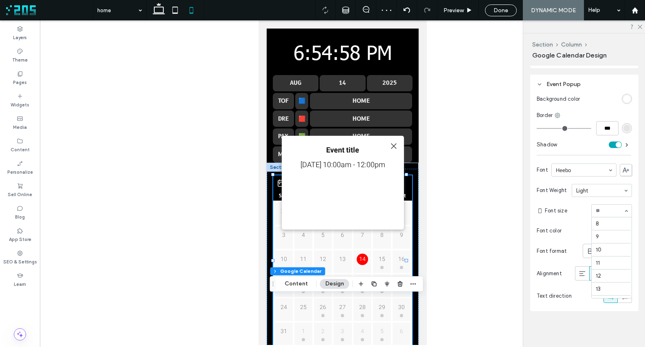
click at [600, 209] on input at bounding box center [610, 211] width 28 height 6
click at [395, 145] on div at bounding box center [393, 146] width 11 height 11
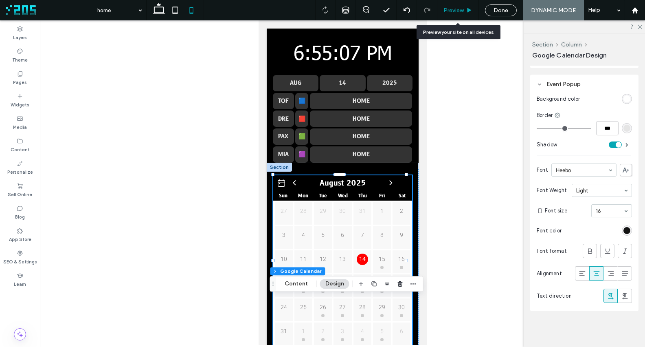
click at [454, 9] on span "Preview" at bounding box center [454, 10] width 20 height 7
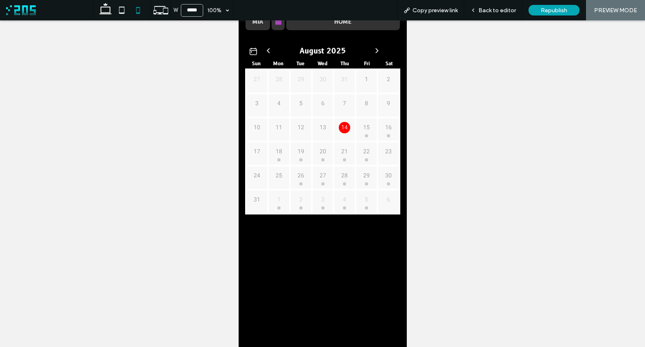
scroll to position [175, 0]
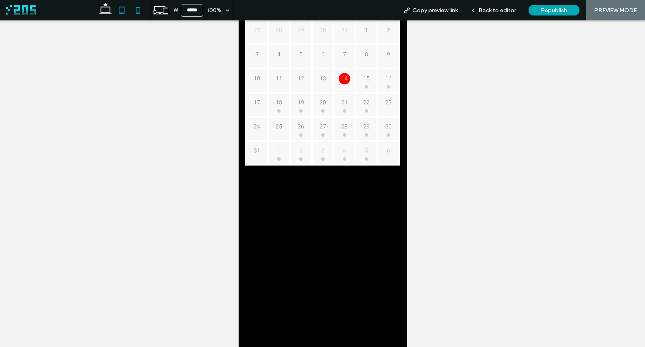
click at [119, 10] on use at bounding box center [121, 10] width 5 height 7
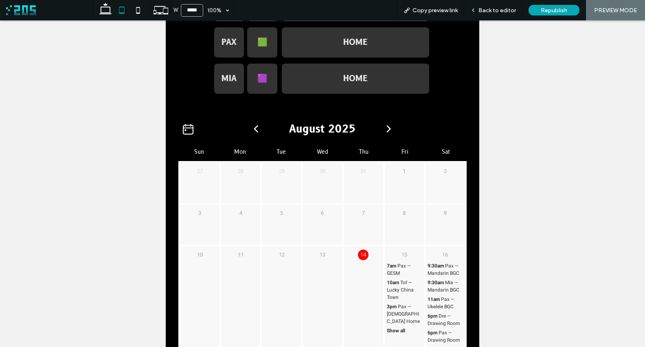
scroll to position [176, 0]
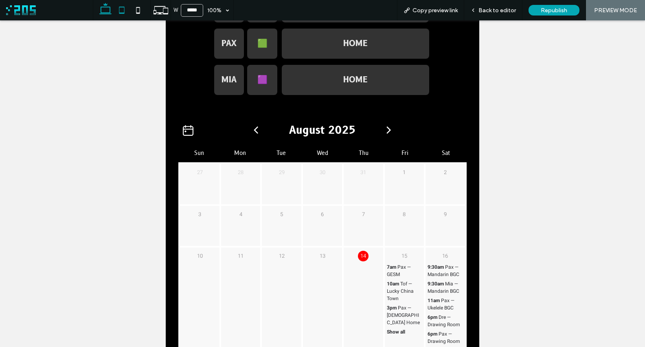
click at [100, 10] on icon at bounding box center [105, 10] width 16 height 16
type input "******"
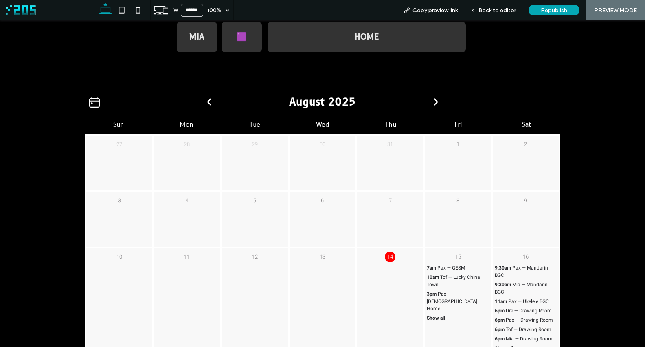
scroll to position [272, 0]
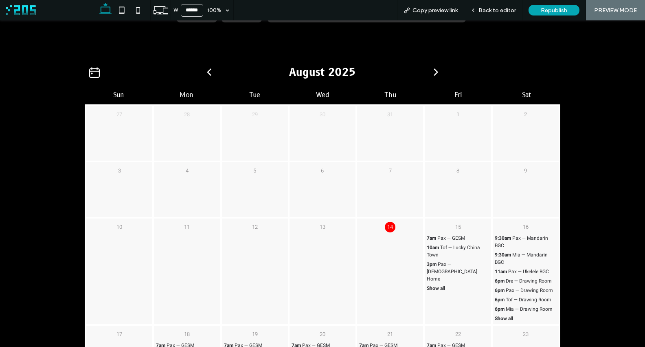
click at [461, 257] on p "10am Tof — Lucky China Town" at bounding box center [458, 251] width 62 height 15
click at [387, 135] on div at bounding box center [387, 139] width 11 height 11
click at [453, 235] on span "Pax — GESM" at bounding box center [452, 237] width 28 height 7
click at [387, 139] on div at bounding box center [387, 139] width 11 height 11
click at [434, 284] on span "Show all" at bounding box center [436, 287] width 18 height 7
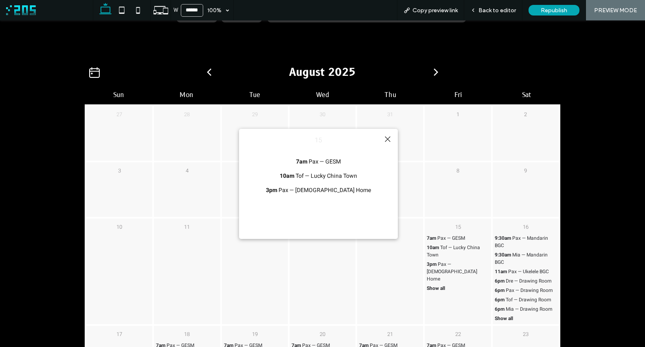
click at [387, 137] on div at bounding box center [387, 139] width 11 height 11
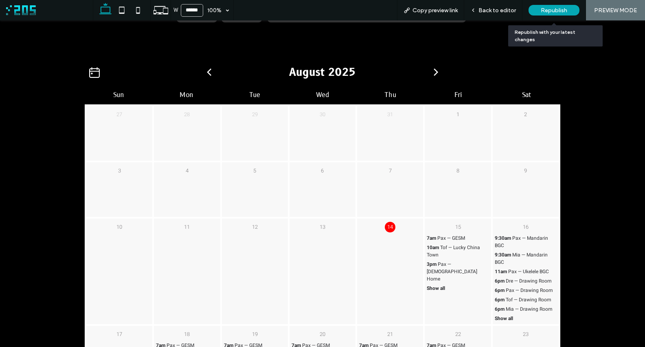
click at [547, 9] on span "Republish" at bounding box center [554, 10] width 26 height 7
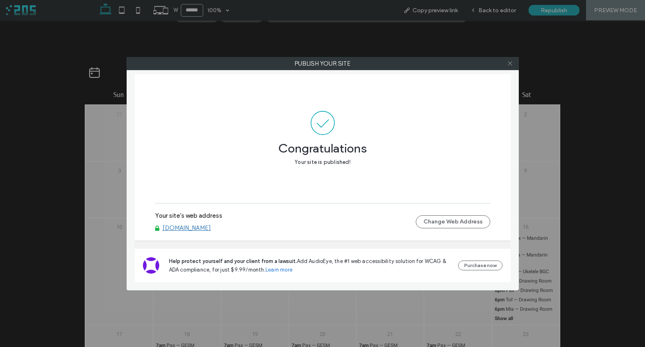
click at [508, 63] on icon at bounding box center [510, 63] width 6 height 6
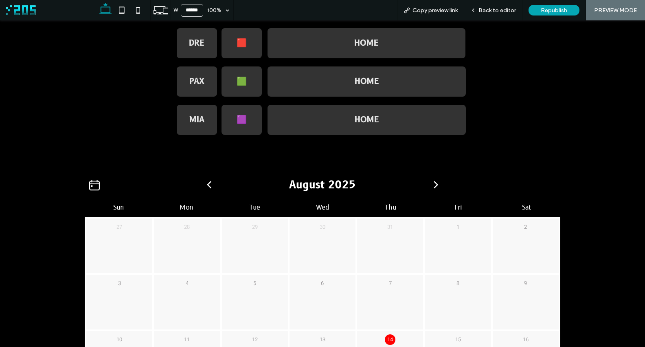
scroll to position [0, 0]
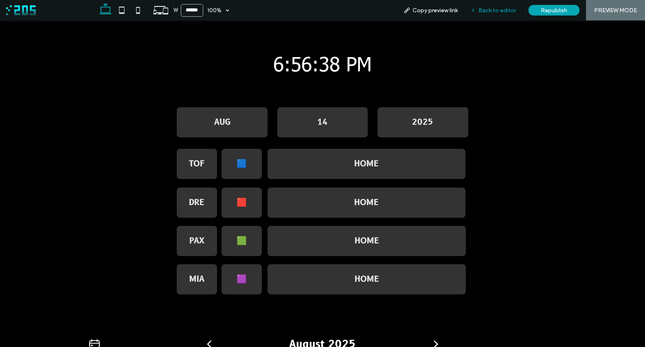
click at [498, 10] on span "Back to editor" at bounding box center [497, 10] width 37 height 7
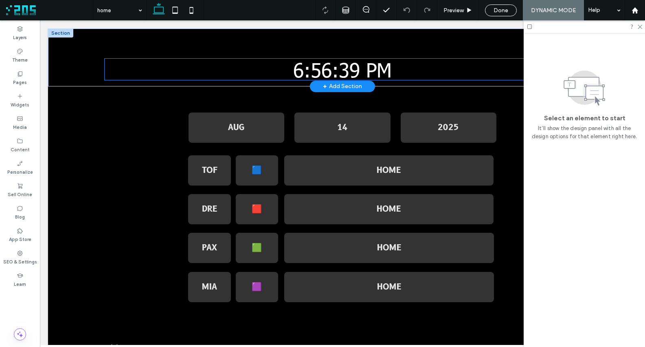
click at [350, 70] on div "6:56:39 PM" at bounding box center [342, 69] width 103 height 21
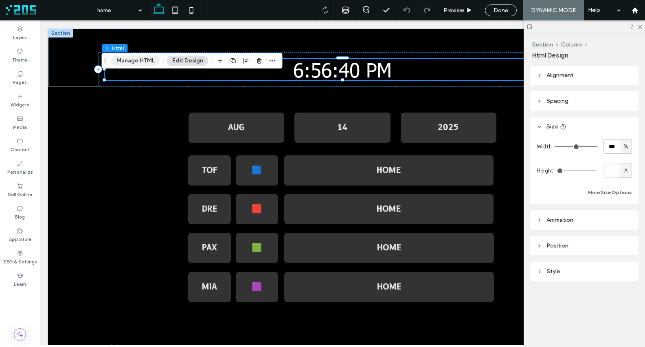
click at [130, 58] on button "Manage HTML" at bounding box center [135, 61] width 49 height 10
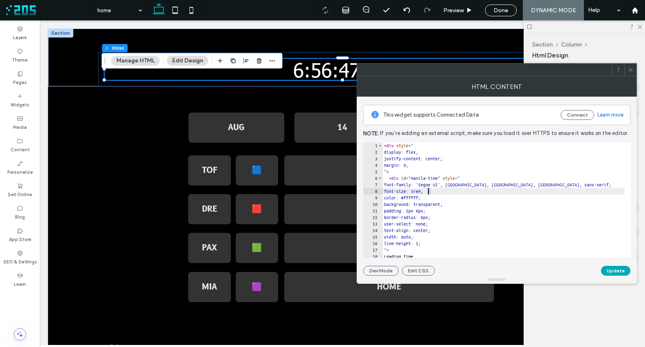
click at [429, 190] on div "< div style = " display: flex; justify-content: center; margin: 0; " > < div id…" at bounding box center [504, 206] width 242 height 128
type textarea "**********"
click at [608, 269] on button "Update" at bounding box center [615, 271] width 29 height 10
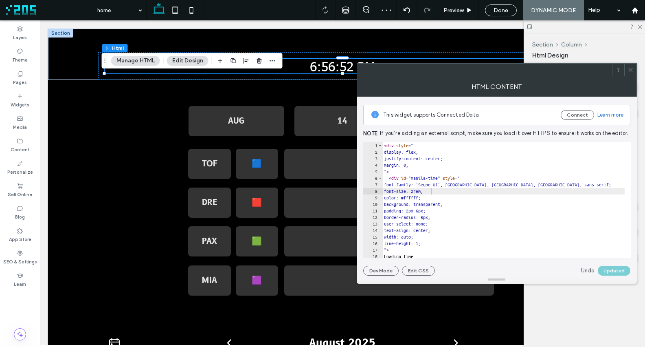
click at [629, 68] on icon at bounding box center [631, 70] width 6 height 6
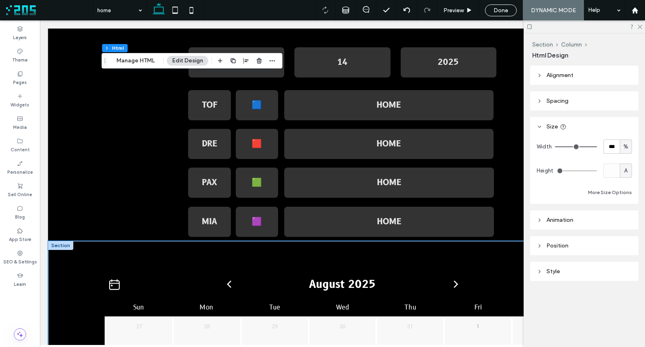
scroll to position [0, 0]
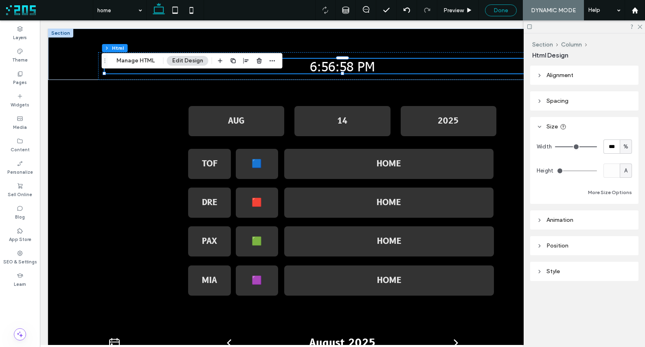
click at [497, 9] on span "Done" at bounding box center [501, 10] width 15 height 7
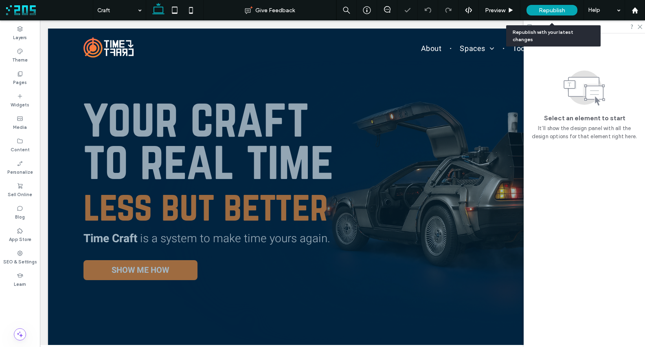
click at [553, 9] on span "Republish" at bounding box center [552, 10] width 26 height 7
